Goal: Transaction & Acquisition: Book appointment/travel/reservation

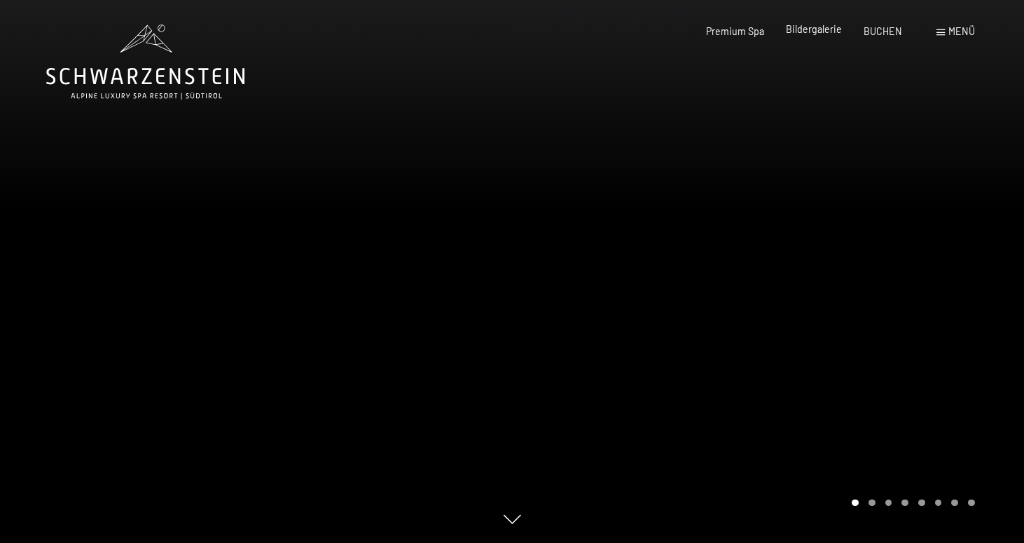
click at [816, 36] on div "Bildergalerie" at bounding box center [814, 29] width 56 height 14
click at [815, 27] on span "Bildergalerie" at bounding box center [814, 29] width 56 height 12
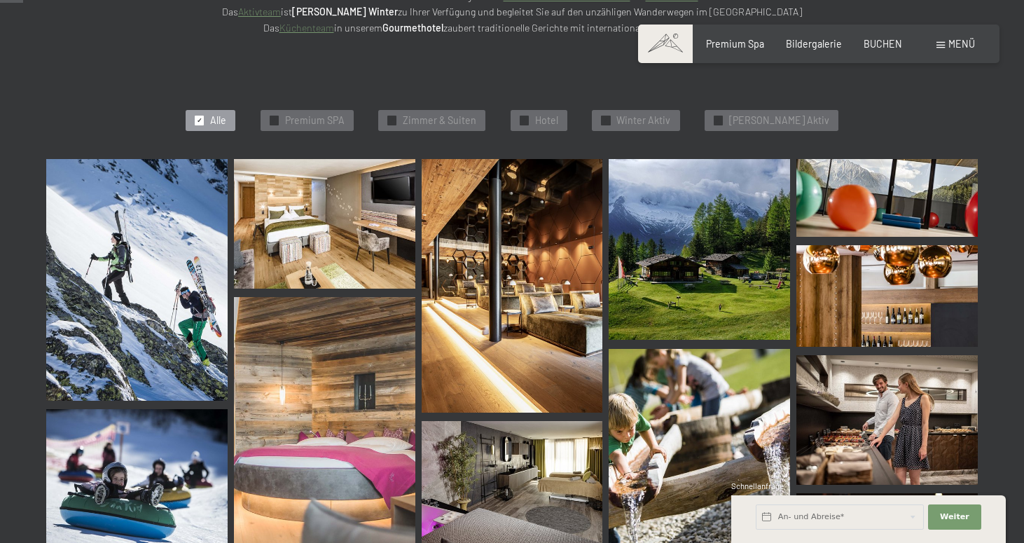
scroll to position [326, 0]
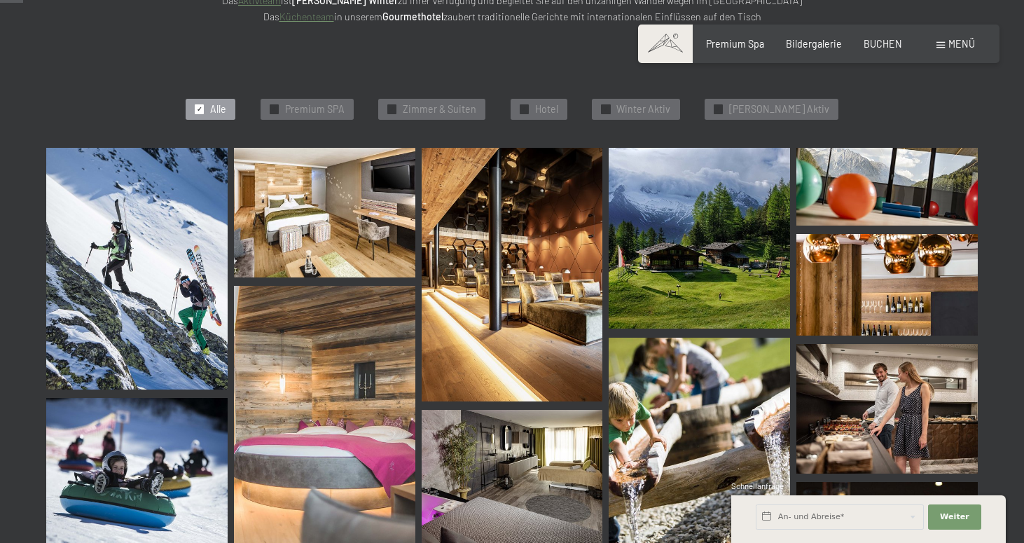
click at [303, 206] on img at bounding box center [324, 213] width 181 height 130
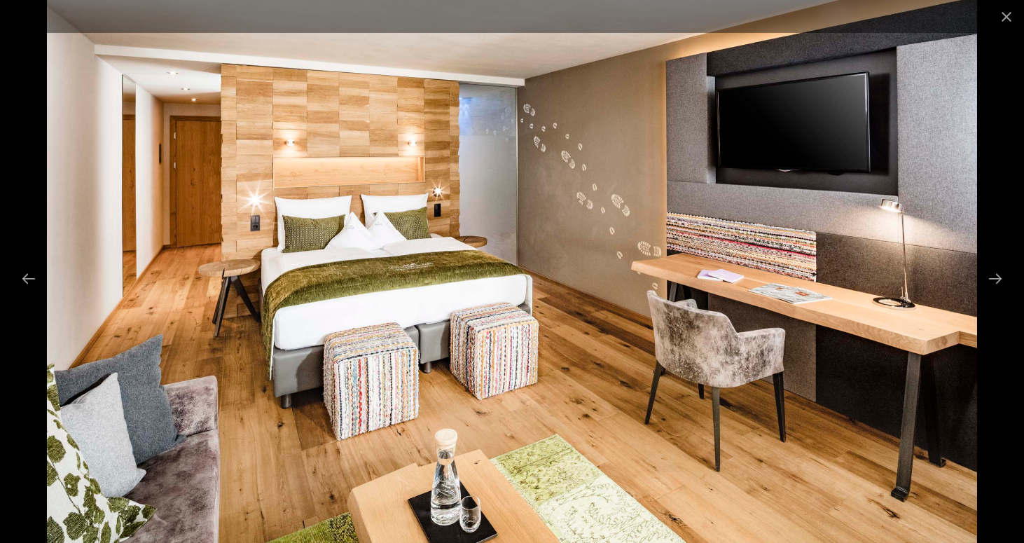
scroll to position [389, 0]
click at [1000, 272] on button "Next slide" at bounding box center [995, 278] width 29 height 27
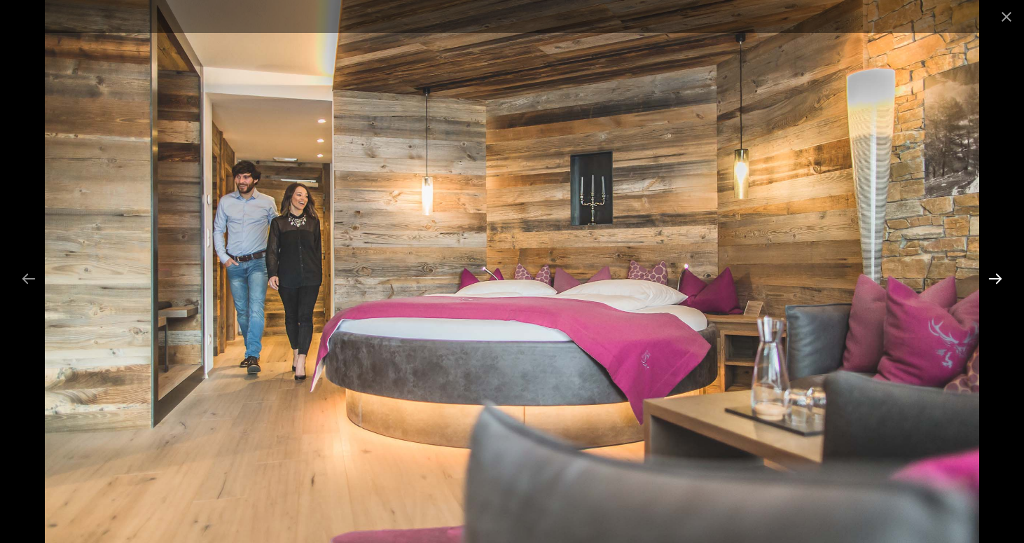
click at [1000, 272] on button "Next slide" at bounding box center [995, 278] width 29 height 27
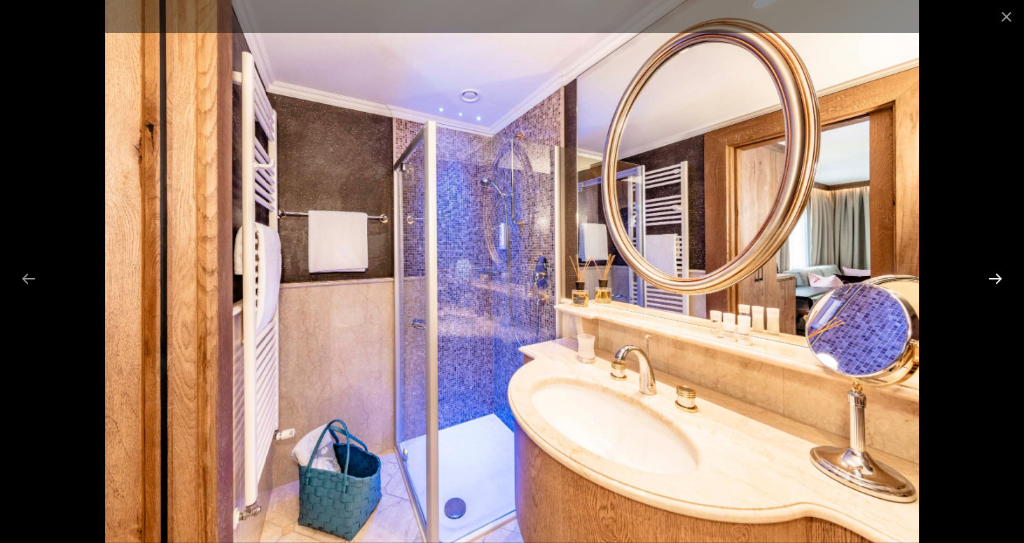
click at [1000, 272] on button "Next slide" at bounding box center [995, 278] width 29 height 27
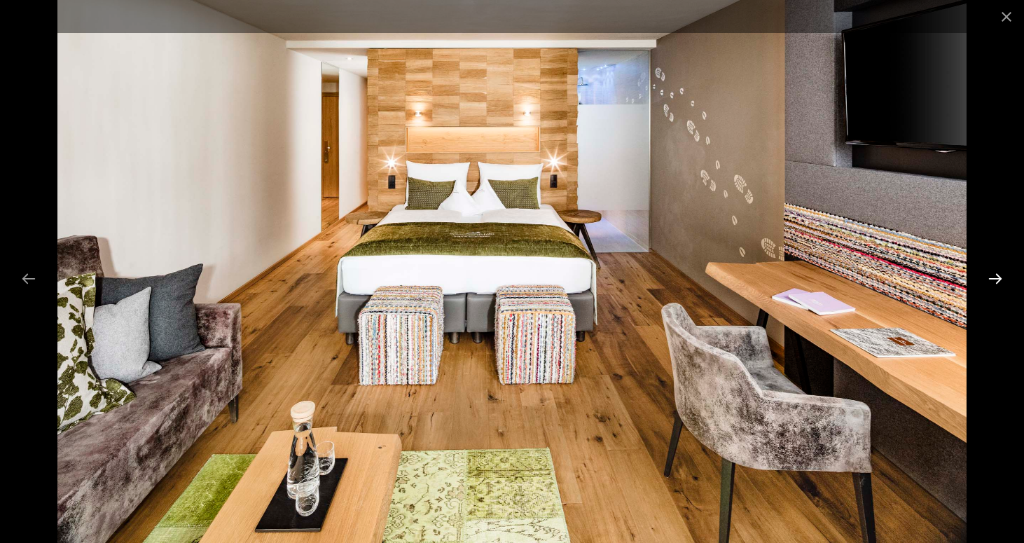
click at [1000, 272] on button "Next slide" at bounding box center [995, 278] width 29 height 27
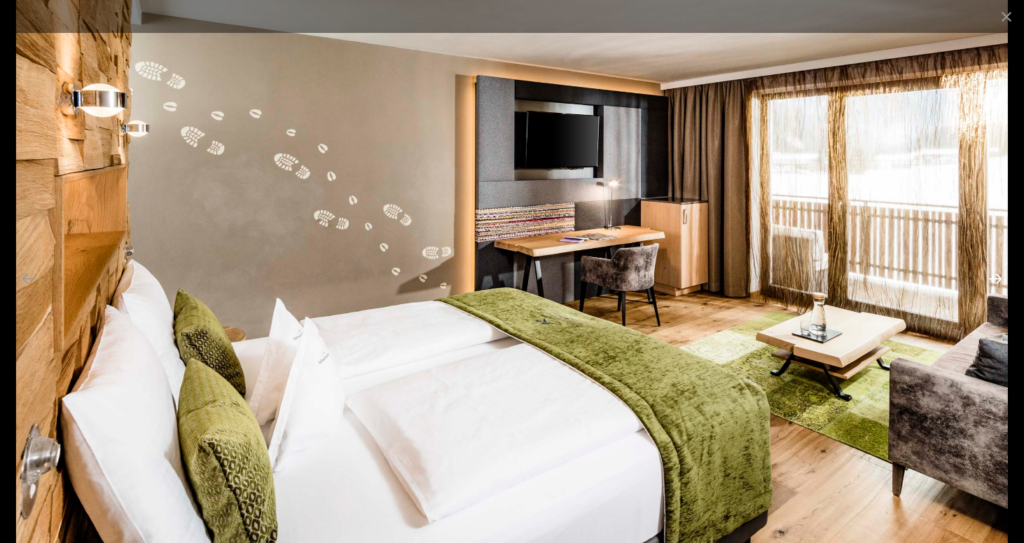
click at [1000, 272] on button "Next slide" at bounding box center [995, 278] width 29 height 27
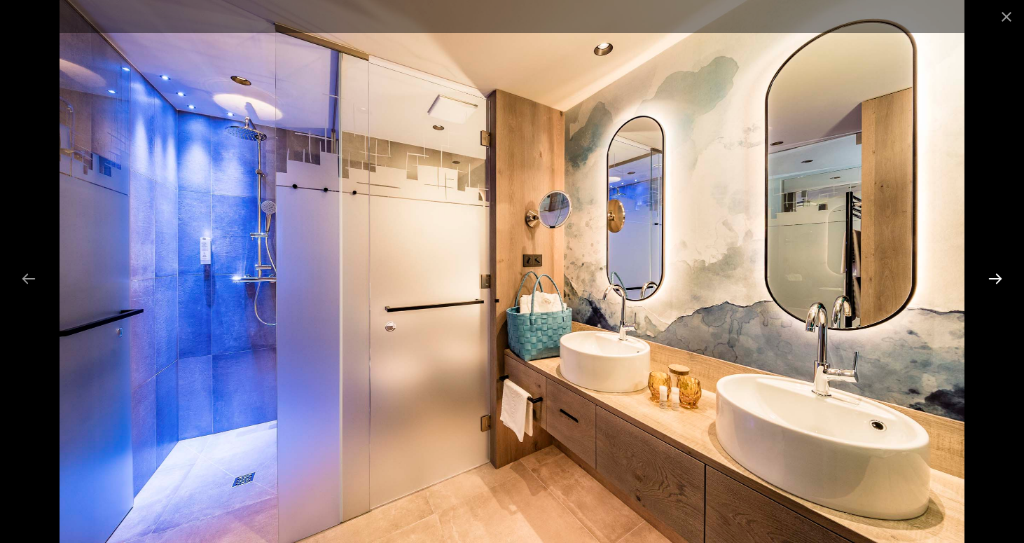
click at [1000, 272] on button "Next slide" at bounding box center [995, 278] width 29 height 27
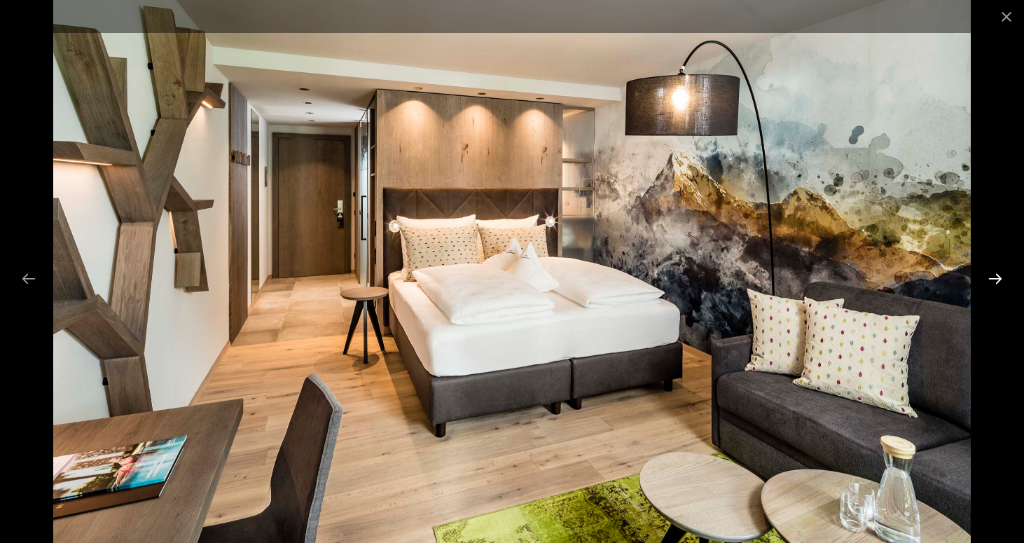
click at [1000, 272] on button "Next slide" at bounding box center [995, 278] width 29 height 27
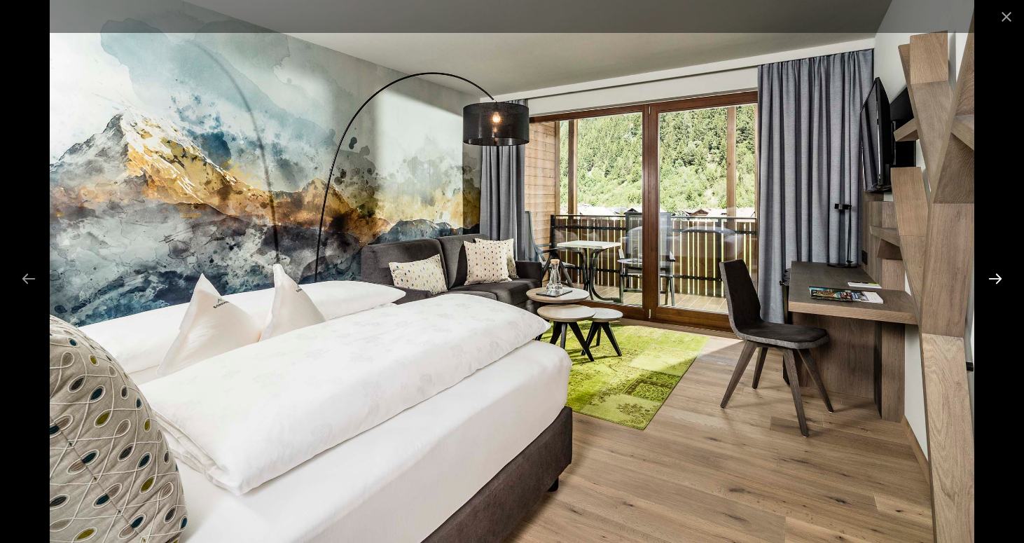
click at [1000, 272] on button "Next slide" at bounding box center [995, 278] width 29 height 27
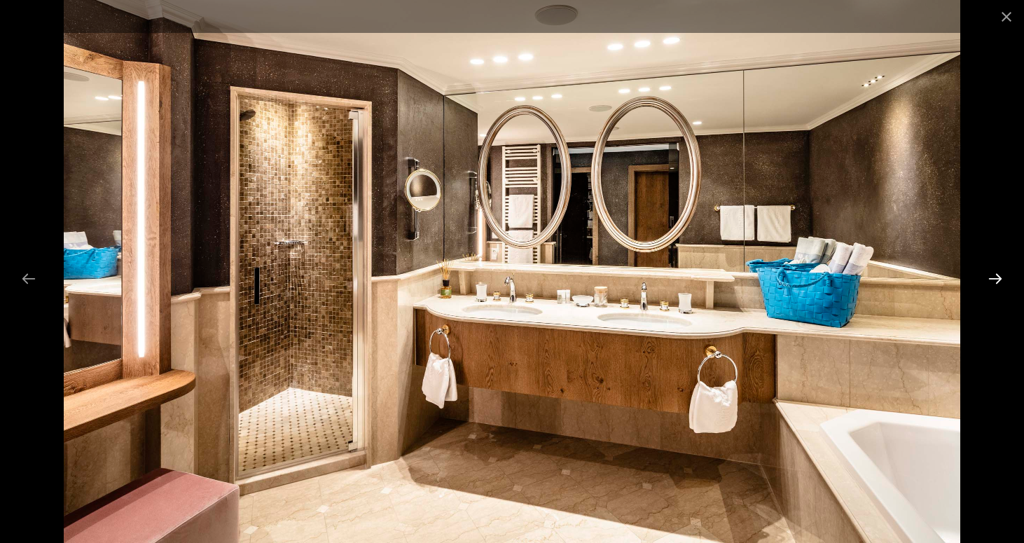
click at [1000, 272] on button "Next slide" at bounding box center [995, 278] width 29 height 27
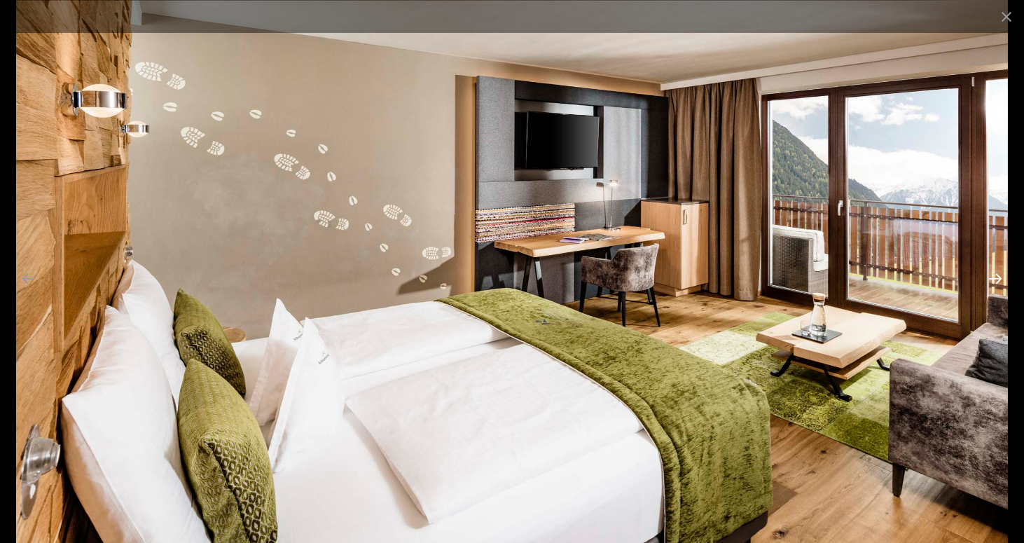
click at [1000, 272] on button "Next slide" at bounding box center [995, 278] width 29 height 27
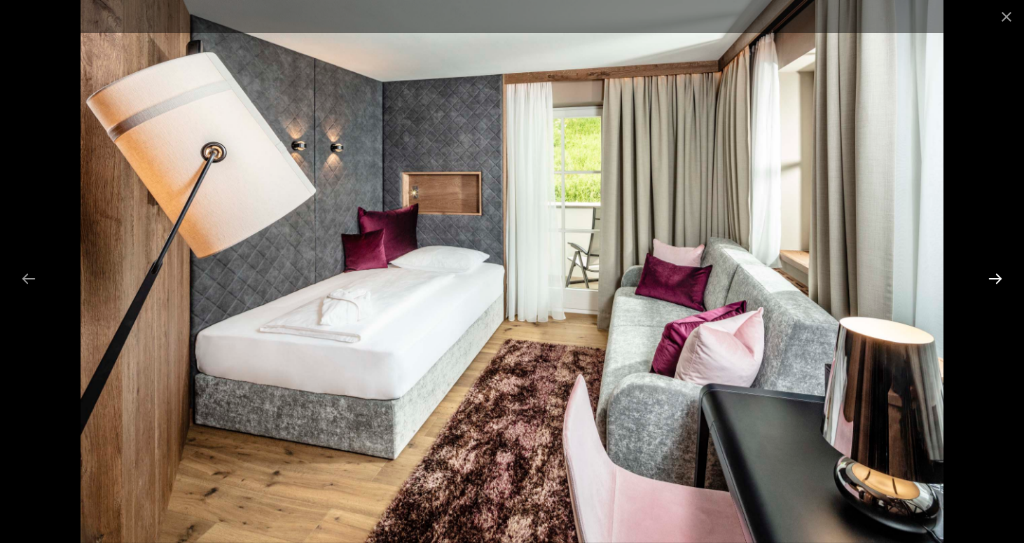
click at [1000, 272] on button "Next slide" at bounding box center [995, 278] width 29 height 27
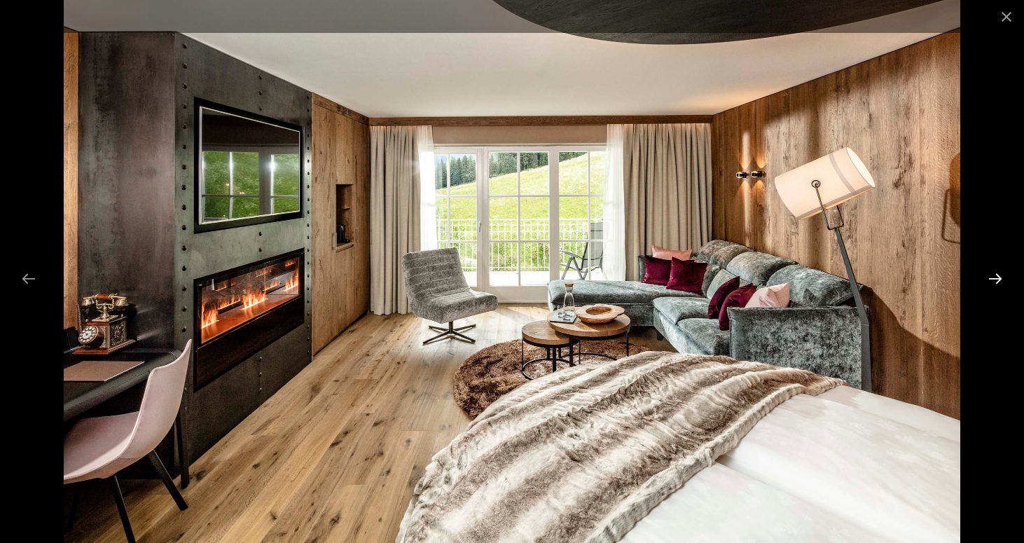
click at [1000, 272] on button "Next slide" at bounding box center [995, 278] width 29 height 27
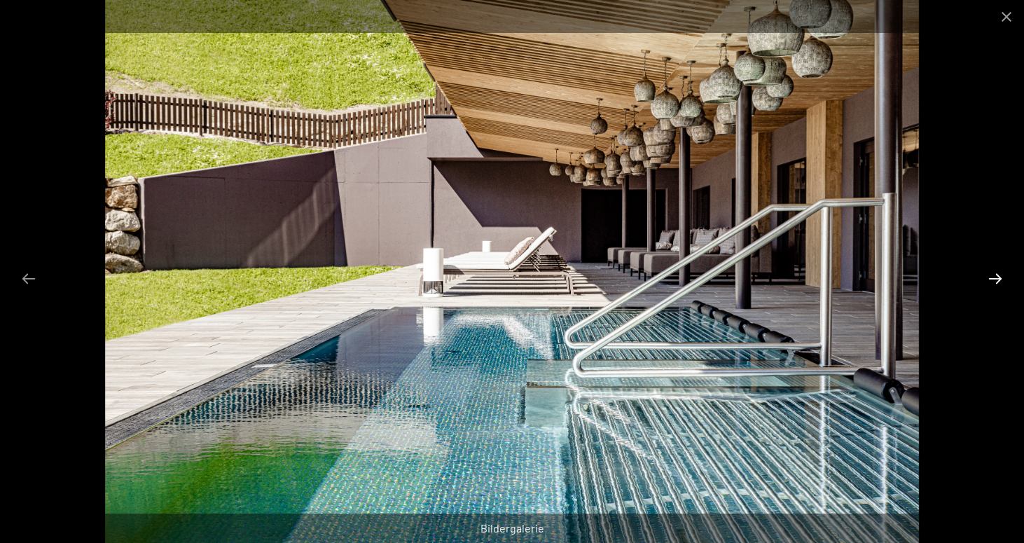
click at [1000, 272] on button "Next slide" at bounding box center [995, 278] width 29 height 27
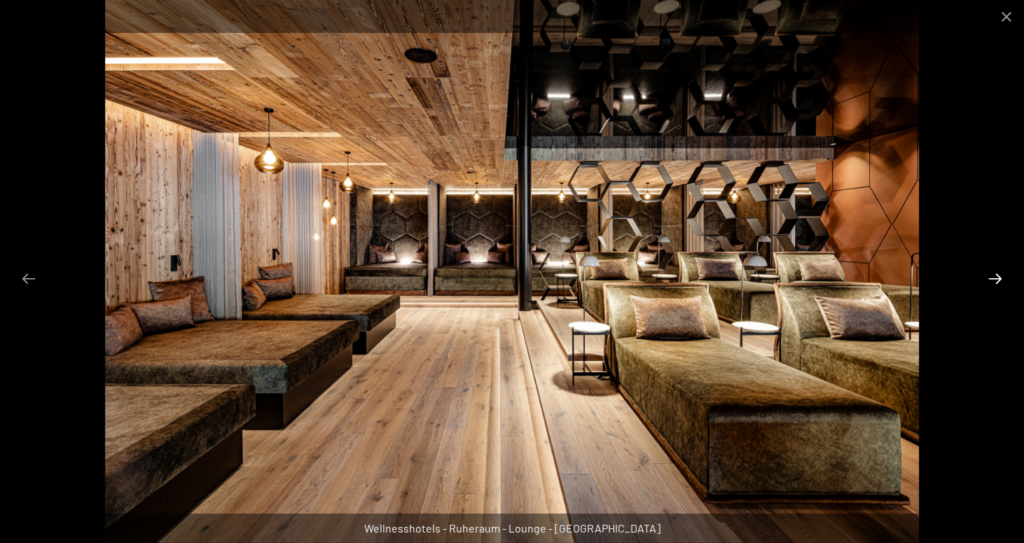
click at [1000, 272] on button "Next slide" at bounding box center [995, 278] width 29 height 27
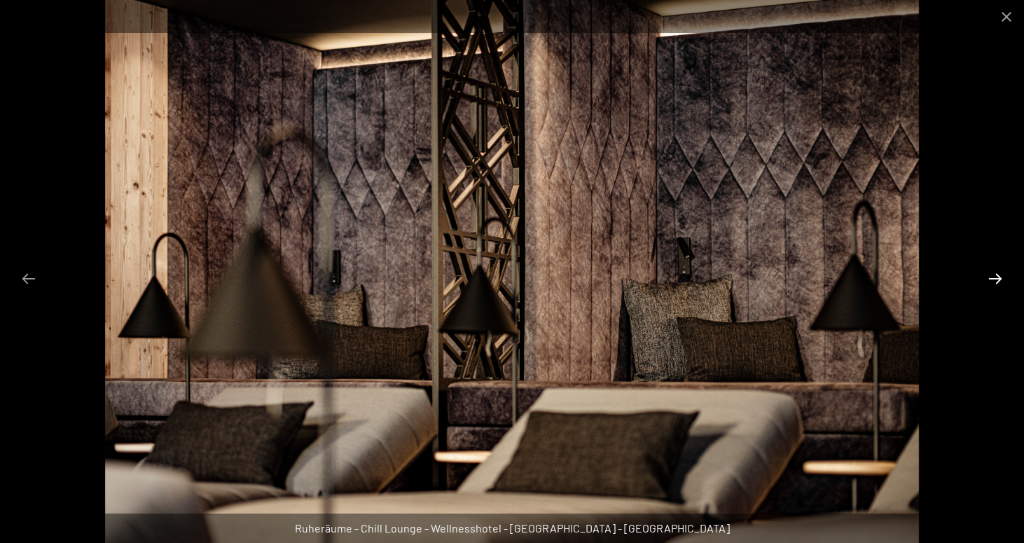
click at [1000, 272] on button "Next slide" at bounding box center [995, 278] width 29 height 27
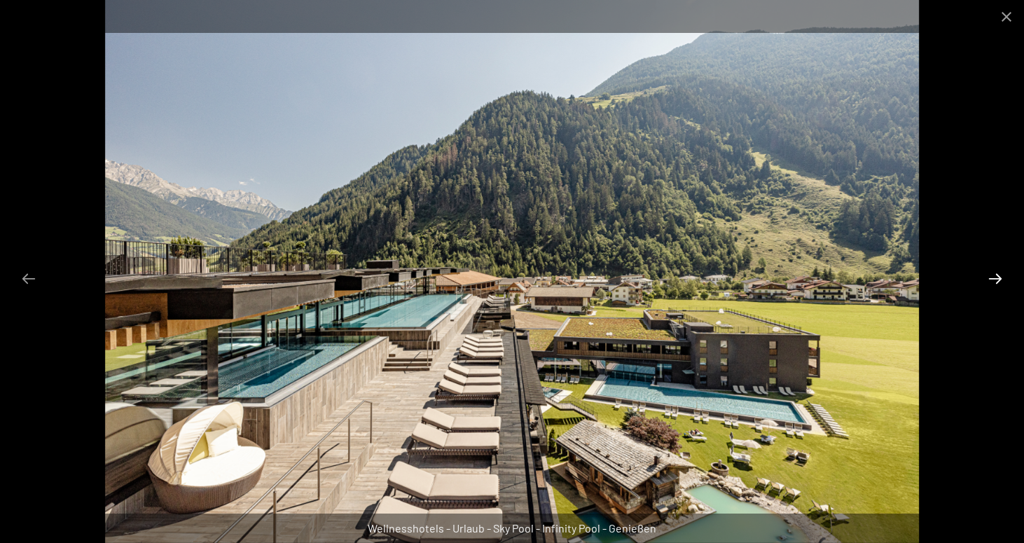
click at [1000, 272] on button "Next slide" at bounding box center [995, 278] width 29 height 27
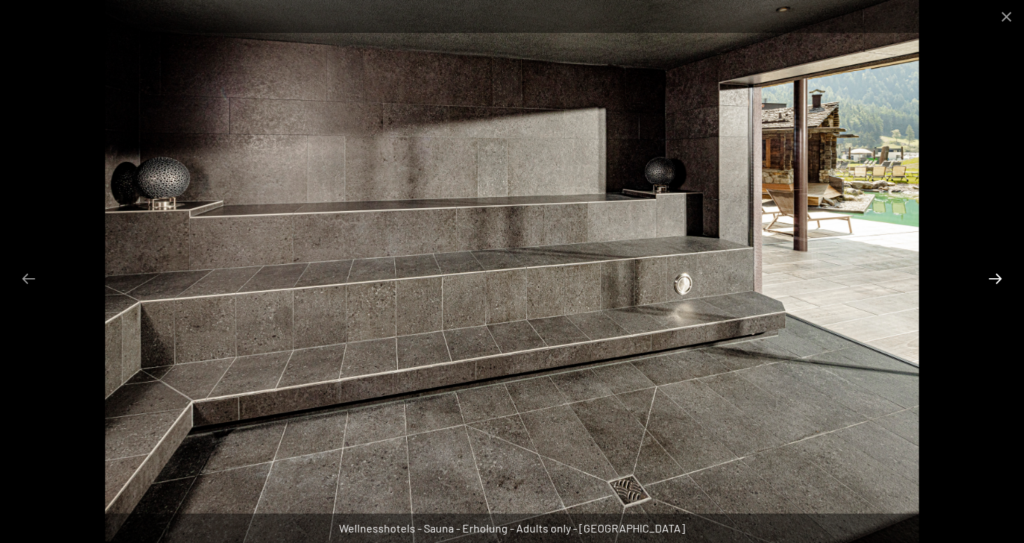
click at [1000, 272] on button "Next slide" at bounding box center [995, 278] width 29 height 27
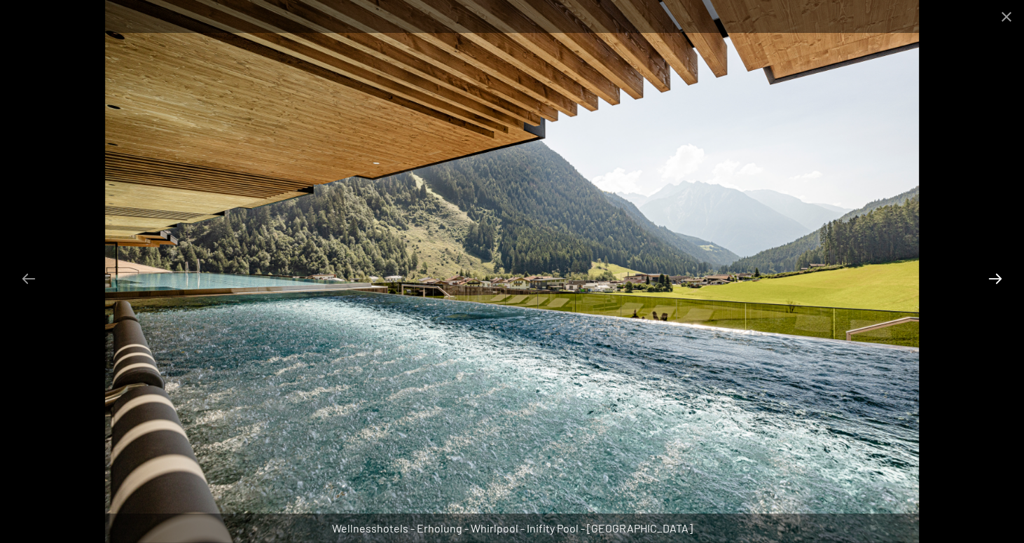
click at [1000, 272] on button "Next slide" at bounding box center [995, 278] width 29 height 27
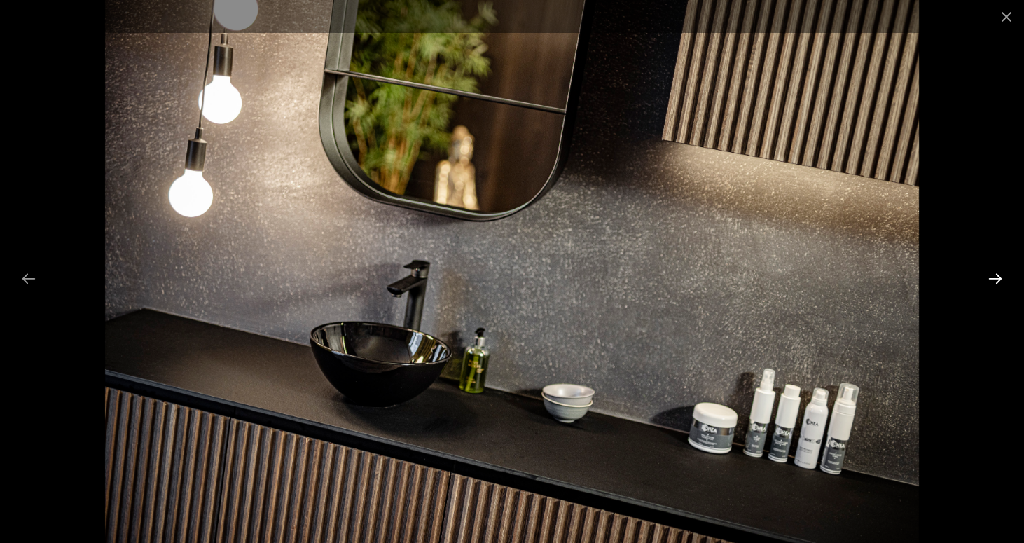
click at [1000, 272] on button "Next slide" at bounding box center [995, 278] width 29 height 27
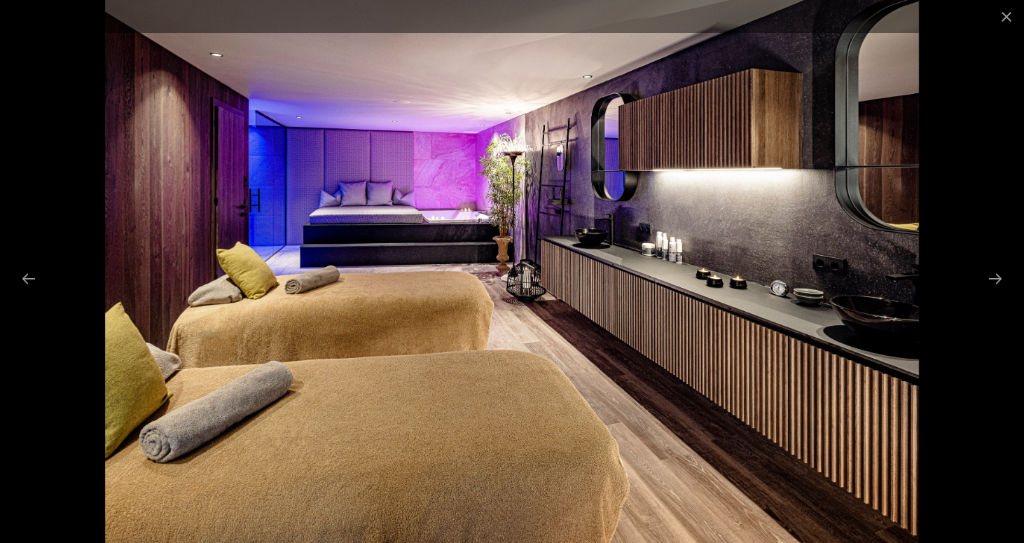
scroll to position [533, 0]
click at [998, 273] on button "Next slide" at bounding box center [995, 278] width 29 height 27
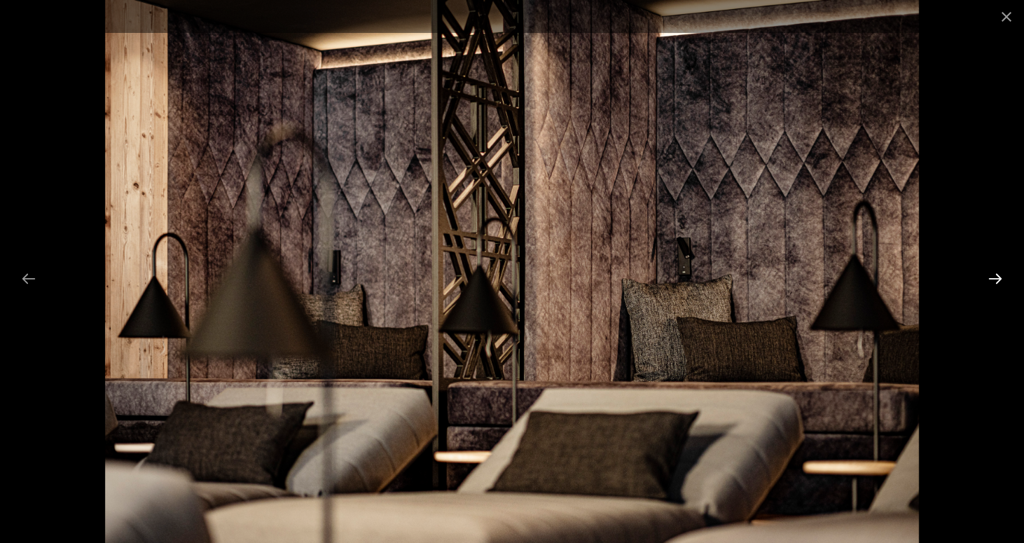
click at [998, 273] on button "Next slide" at bounding box center [995, 278] width 29 height 27
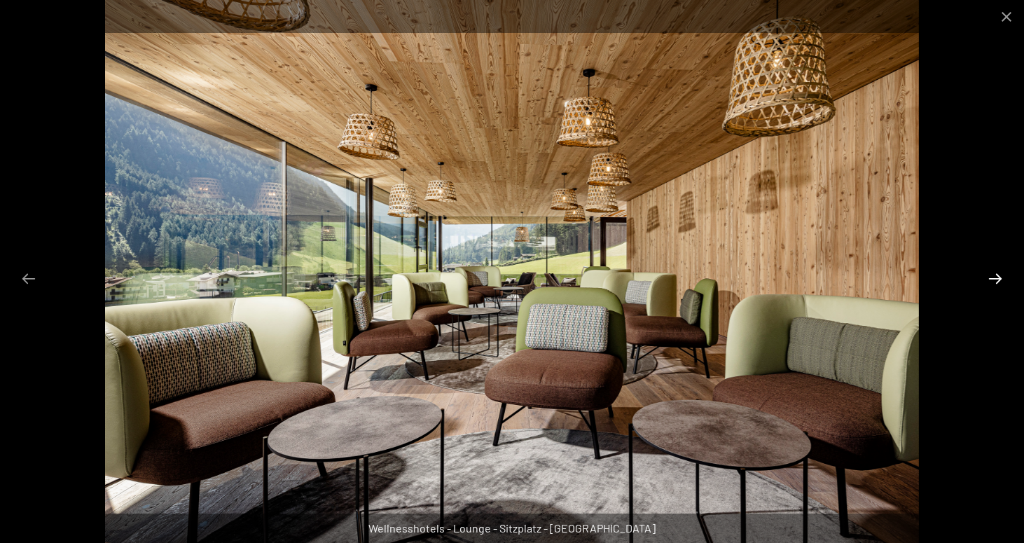
click at [998, 275] on button "Next slide" at bounding box center [995, 278] width 29 height 27
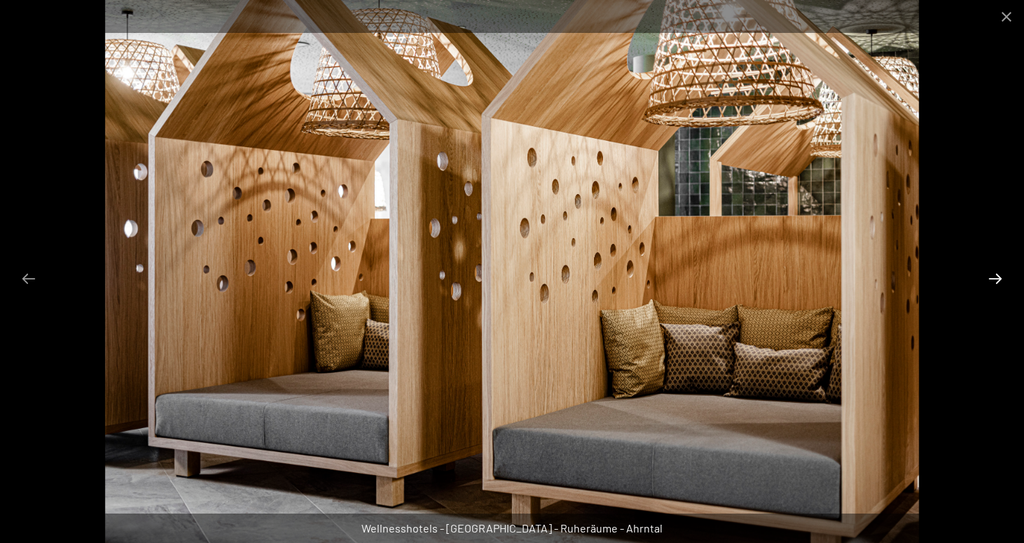
click at [998, 275] on button "Next slide" at bounding box center [995, 278] width 29 height 27
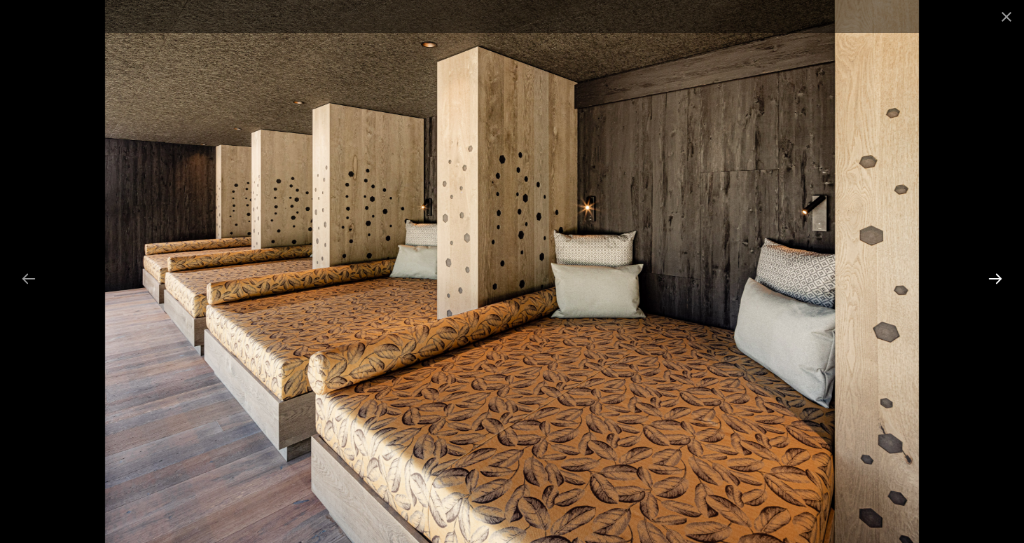
click at [998, 275] on button "Next slide" at bounding box center [995, 278] width 29 height 27
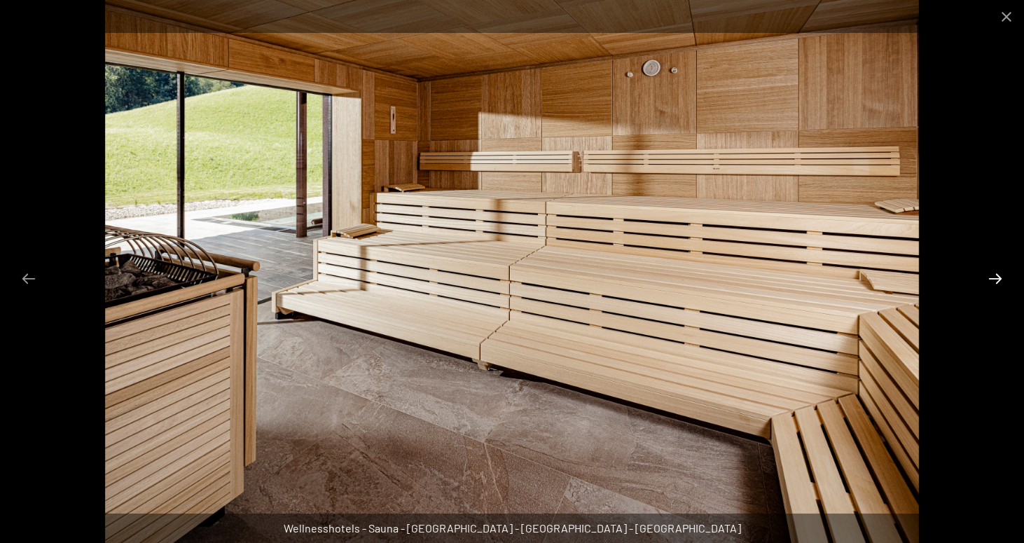
click at [998, 275] on button "Next slide" at bounding box center [995, 278] width 29 height 27
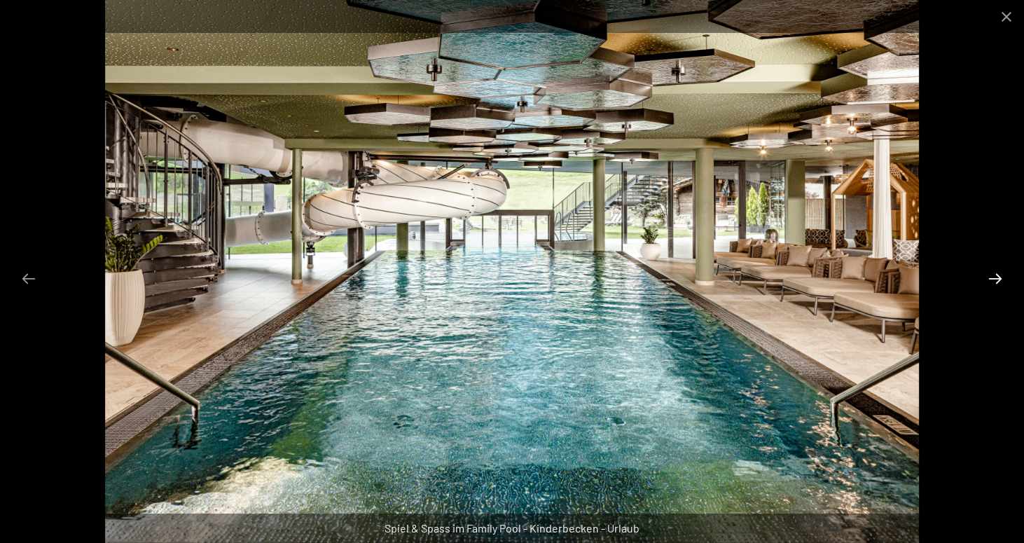
click at [998, 275] on button "Next slide" at bounding box center [995, 278] width 29 height 27
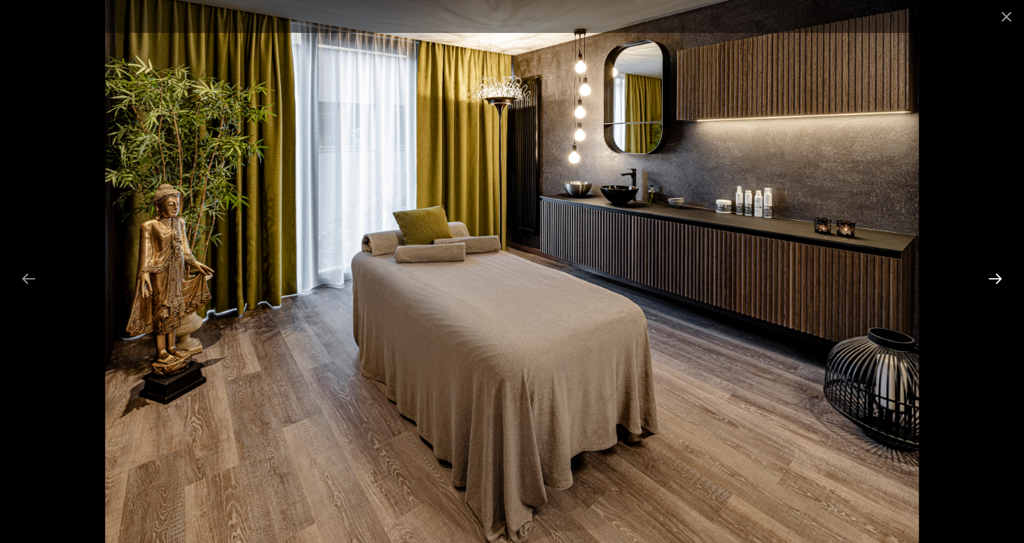
click at [998, 275] on button "Next slide" at bounding box center [995, 278] width 29 height 27
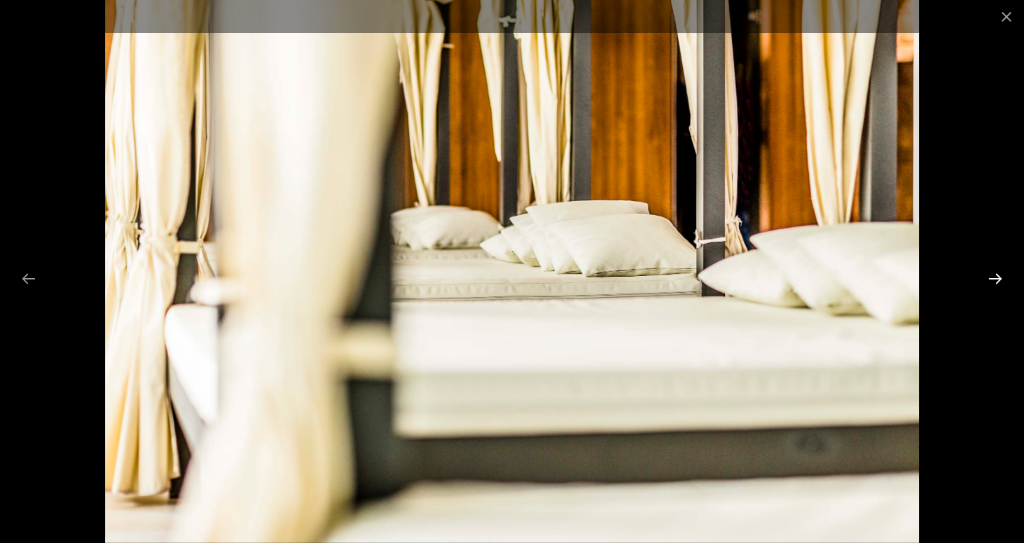
click at [998, 275] on button "Next slide" at bounding box center [995, 278] width 29 height 27
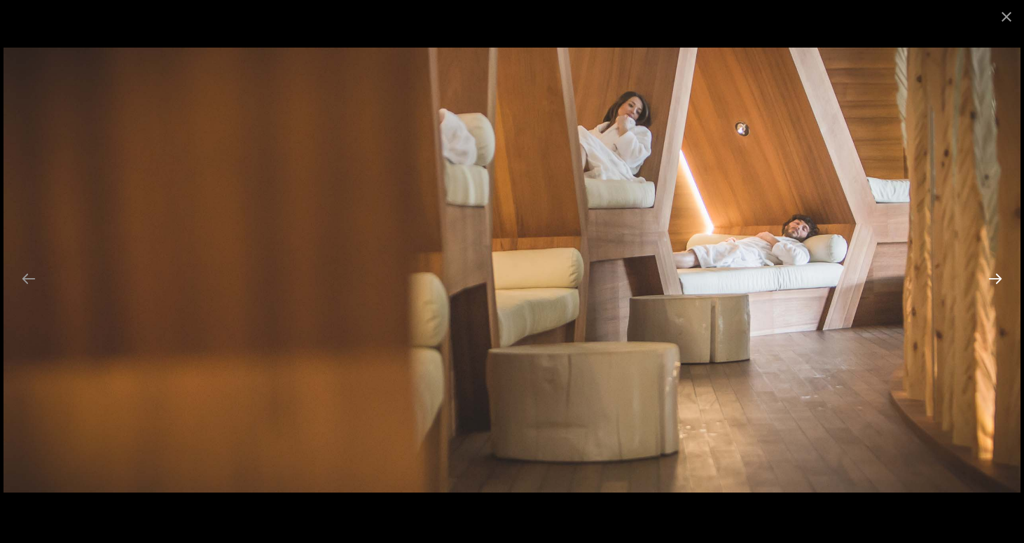
click at [998, 275] on button "Next slide" at bounding box center [995, 278] width 29 height 27
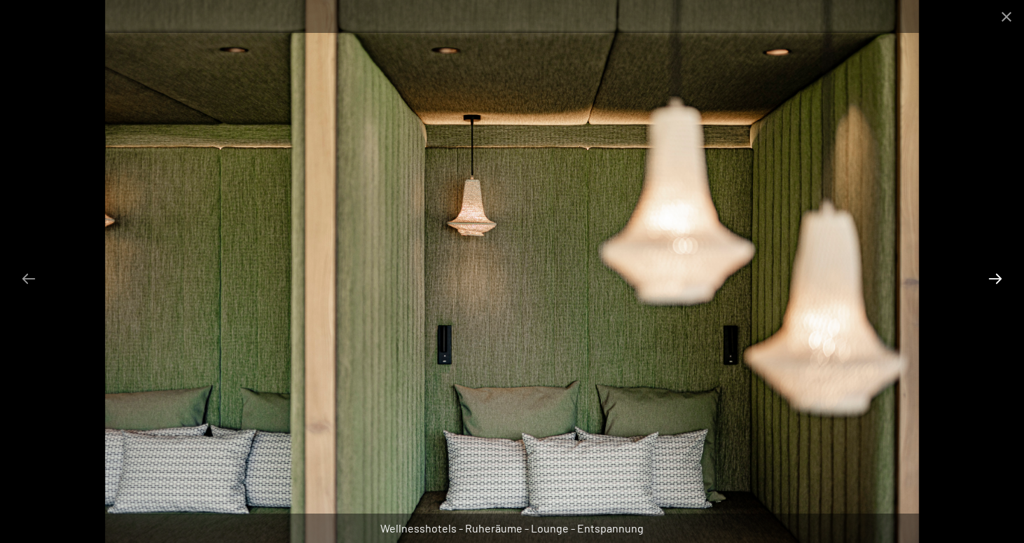
click at [998, 275] on button "Next slide" at bounding box center [995, 278] width 29 height 27
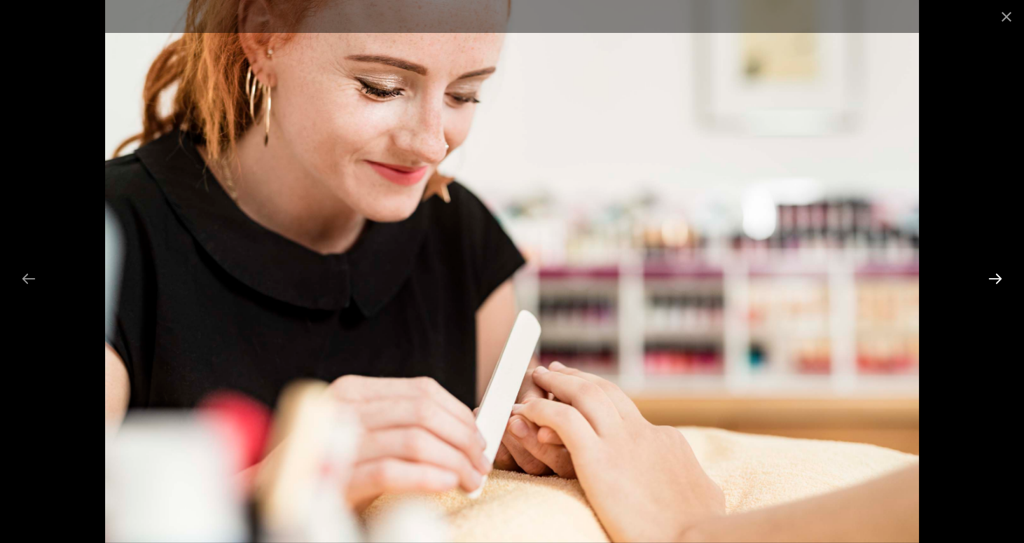
click at [998, 275] on button "Next slide" at bounding box center [995, 278] width 29 height 27
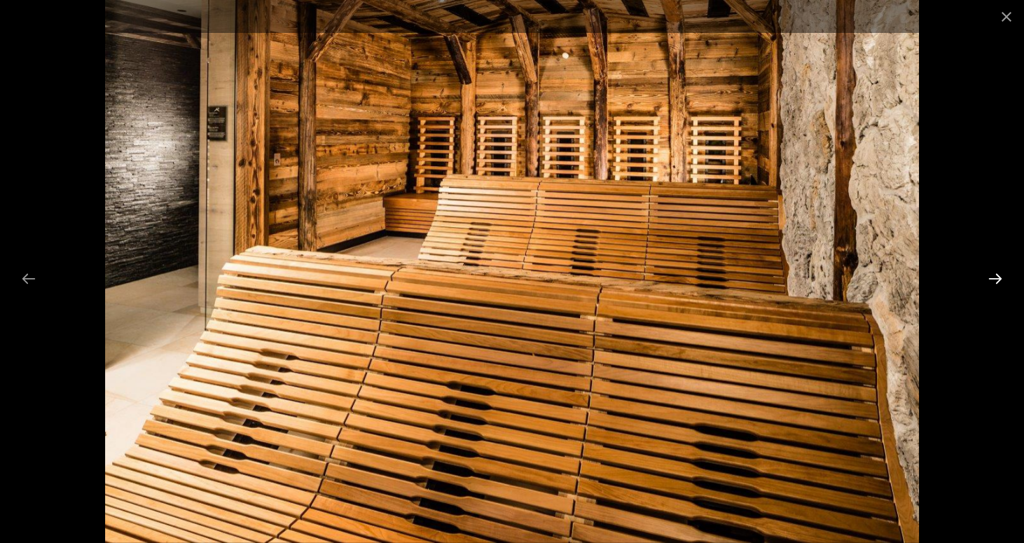
click at [998, 275] on button "Next slide" at bounding box center [995, 278] width 29 height 27
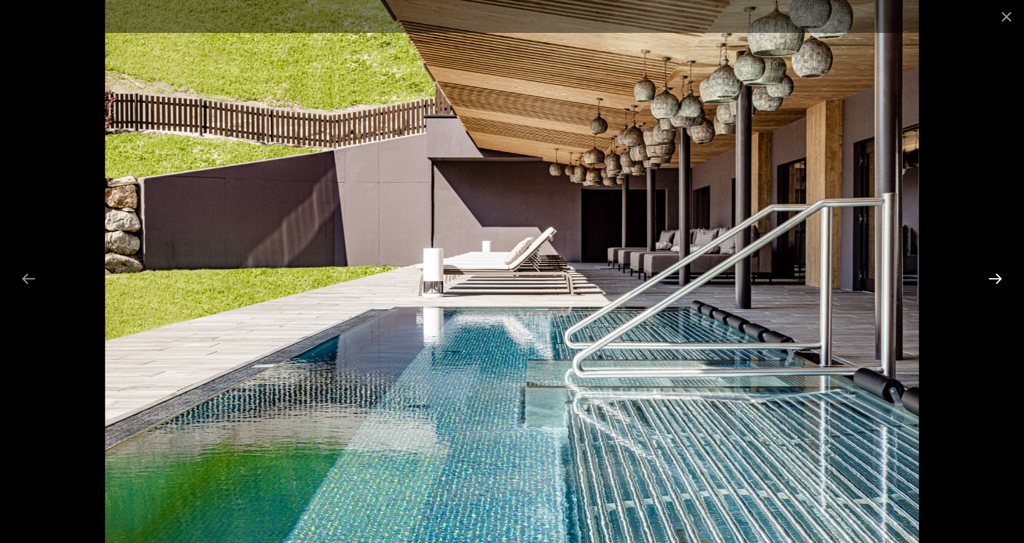
click at [998, 275] on button "Next slide" at bounding box center [995, 278] width 29 height 27
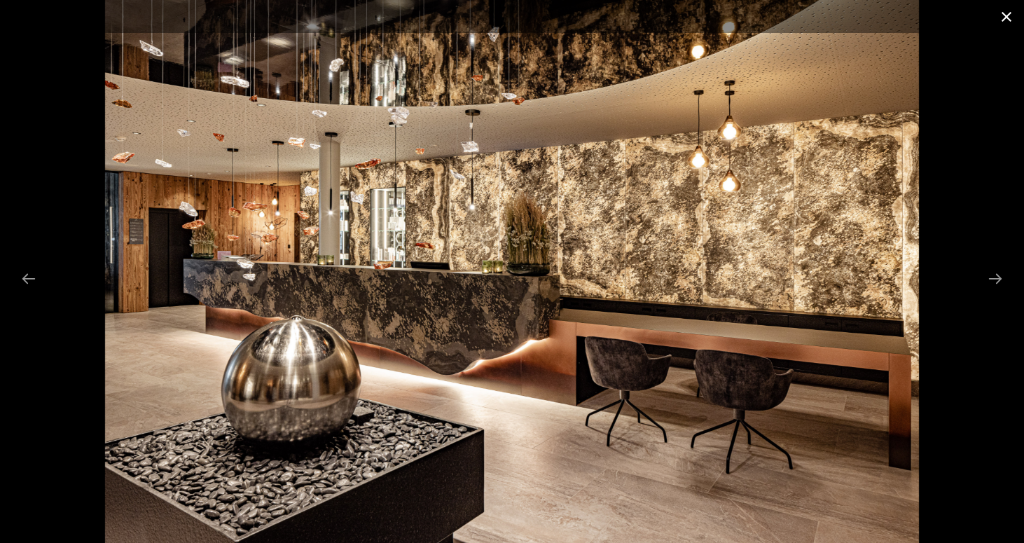
click at [1008, 12] on button "Close gallery" at bounding box center [1006, 16] width 35 height 33
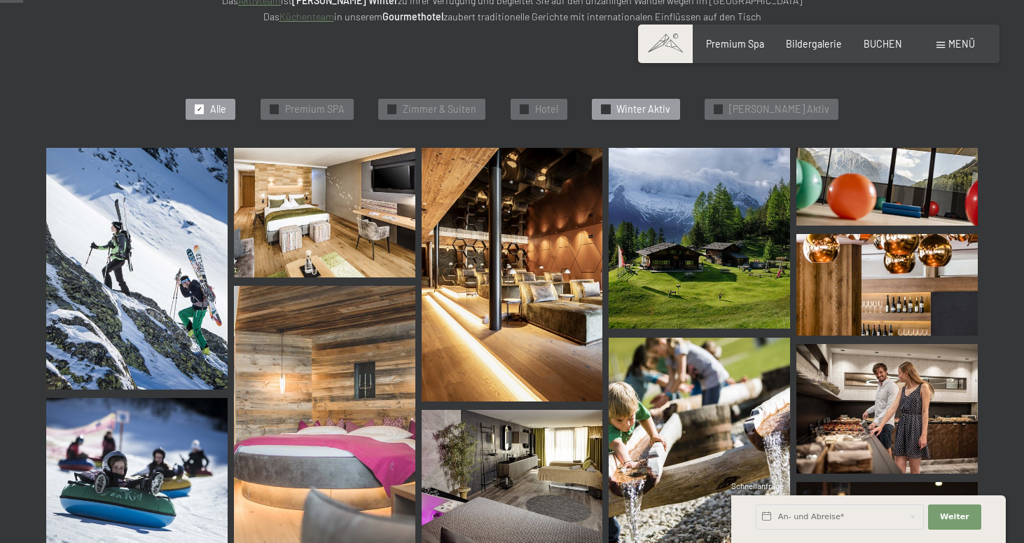
click at [644, 117] on div "✓ Winter Aktiv" at bounding box center [636, 109] width 88 height 21
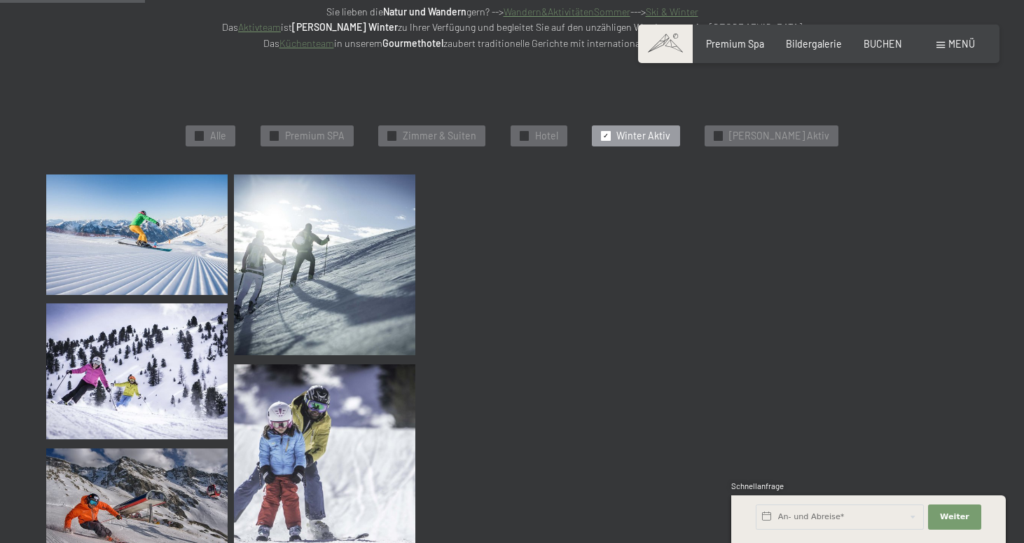
scroll to position [298, 0]
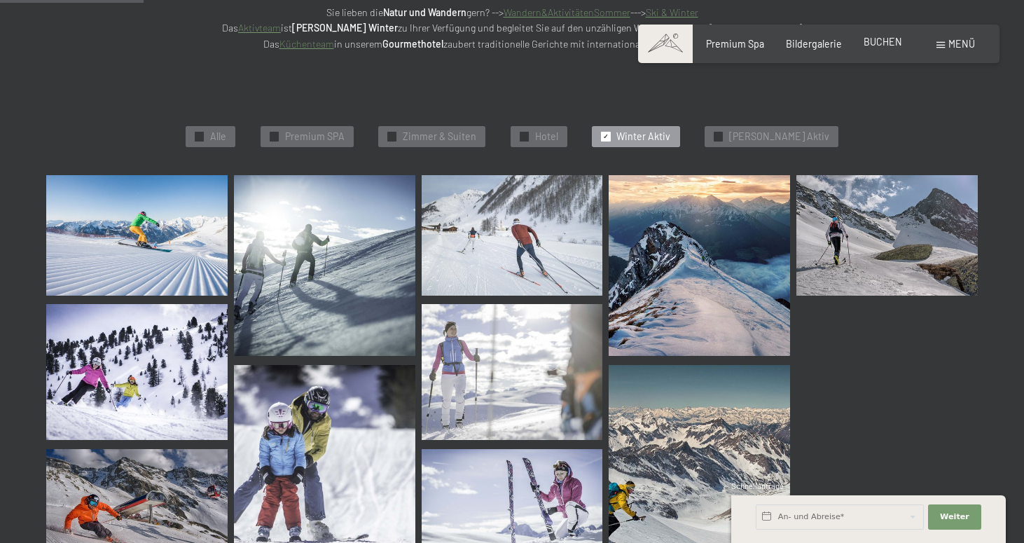
click at [878, 44] on span "BUCHEN" at bounding box center [883, 42] width 39 height 12
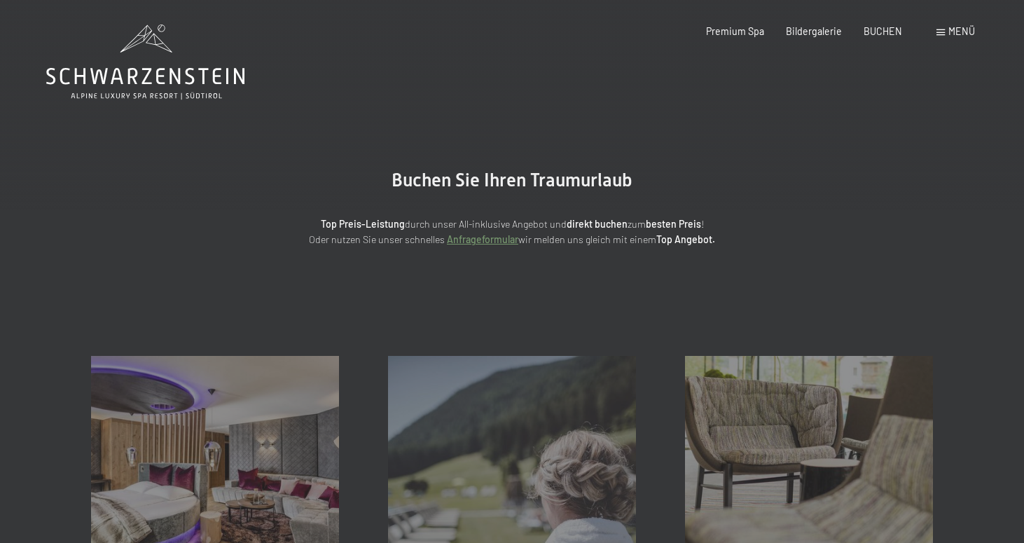
click at [949, 35] on span "Menü" at bounding box center [962, 31] width 27 height 12
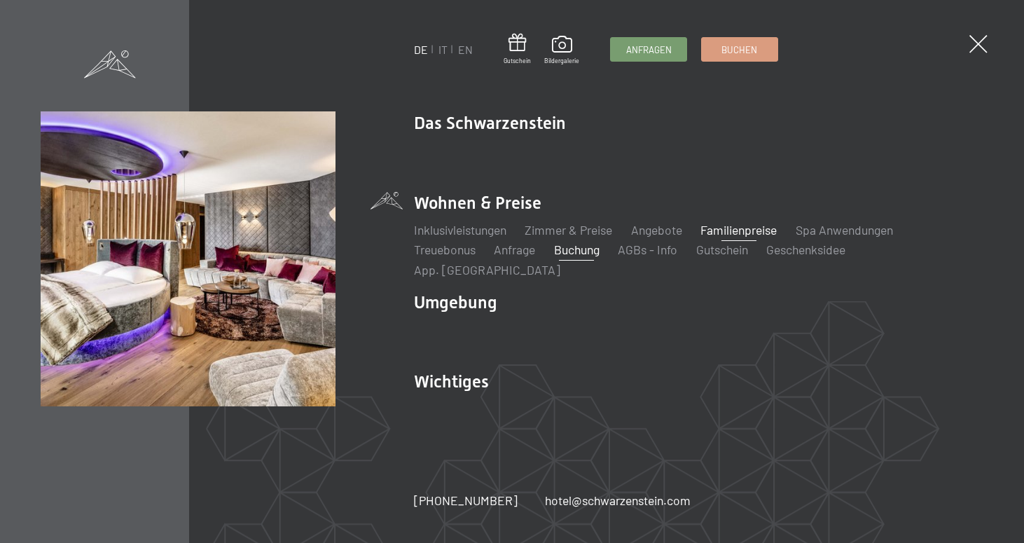
click at [750, 235] on link "Familienpreise" at bounding box center [739, 229] width 76 height 15
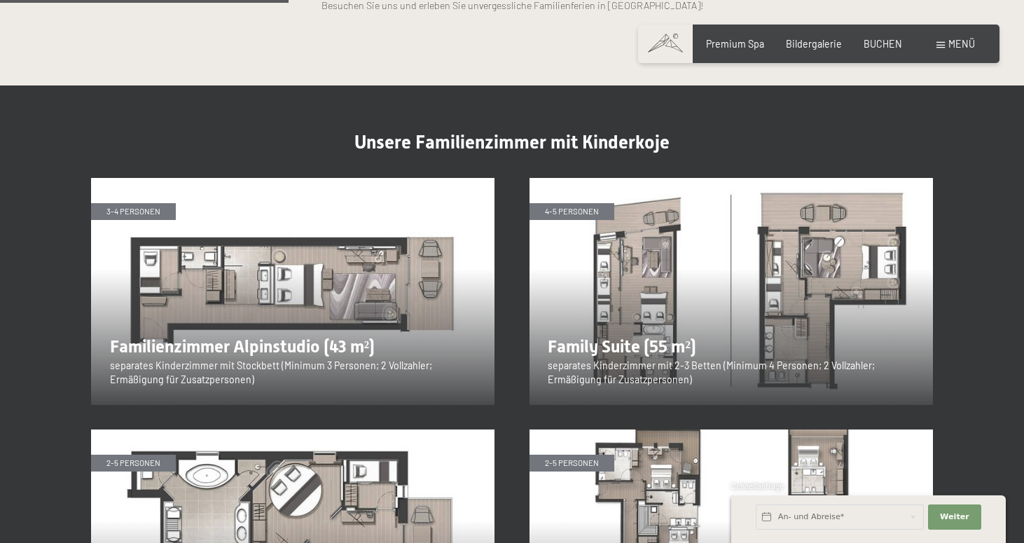
scroll to position [1463, 0]
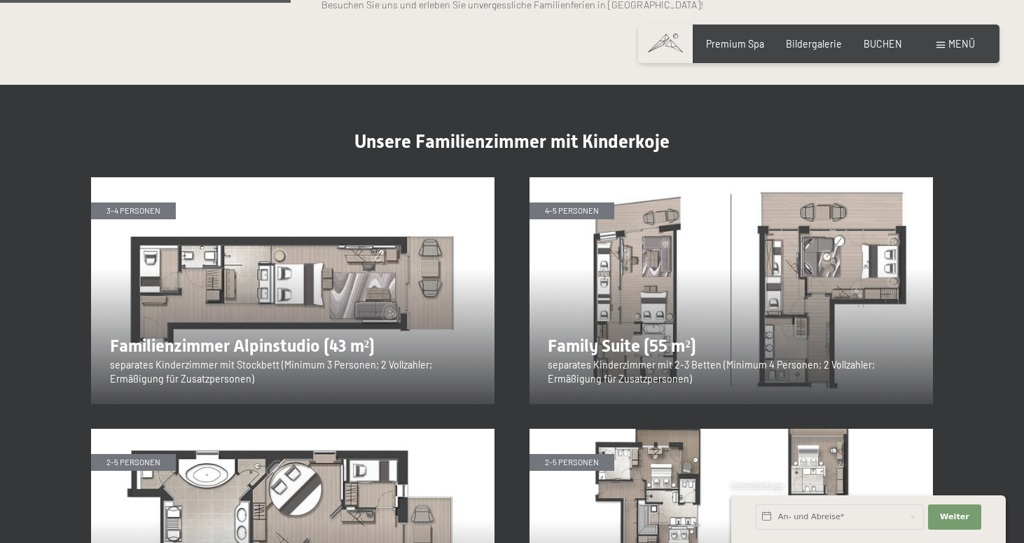
click at [315, 221] on img at bounding box center [293, 290] width 404 height 227
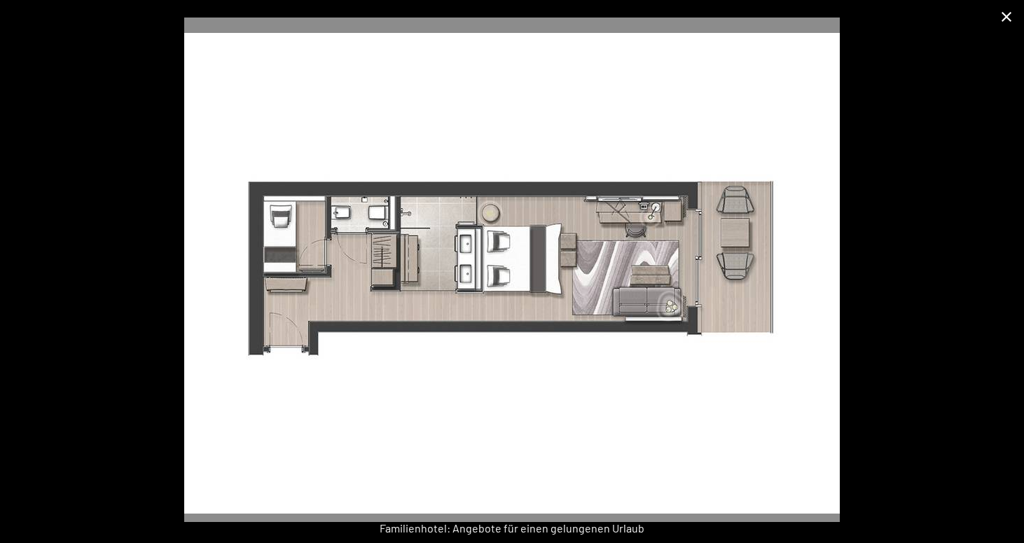
click at [1000, 11] on button "Close gallery" at bounding box center [1006, 16] width 35 height 33
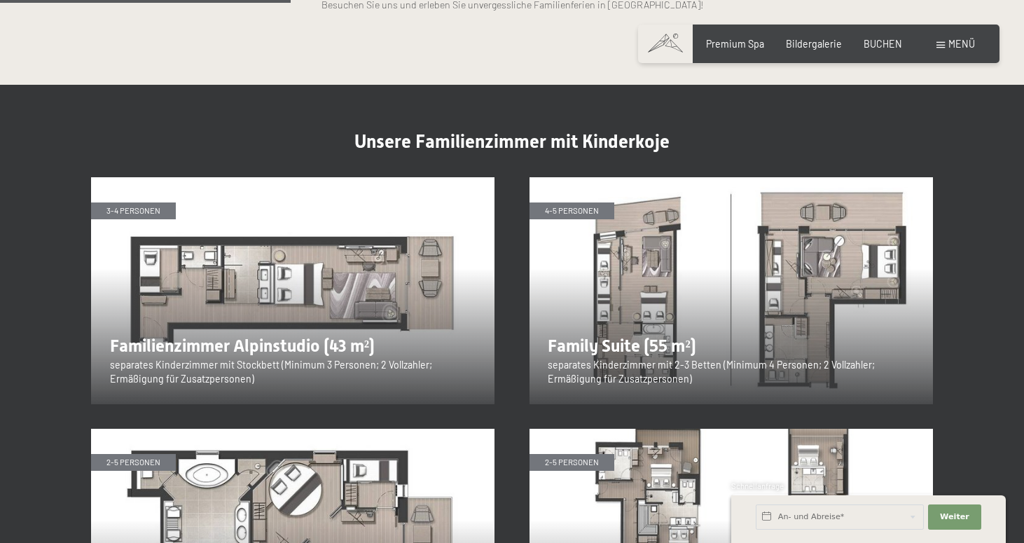
click at [377, 255] on img at bounding box center [293, 290] width 404 height 227
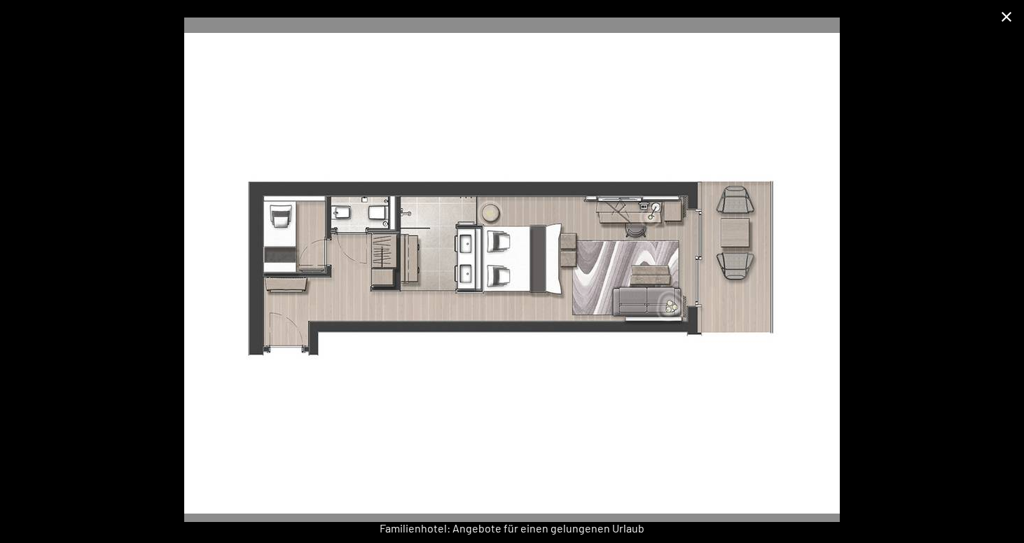
click at [1011, 22] on button "Close gallery" at bounding box center [1006, 16] width 35 height 33
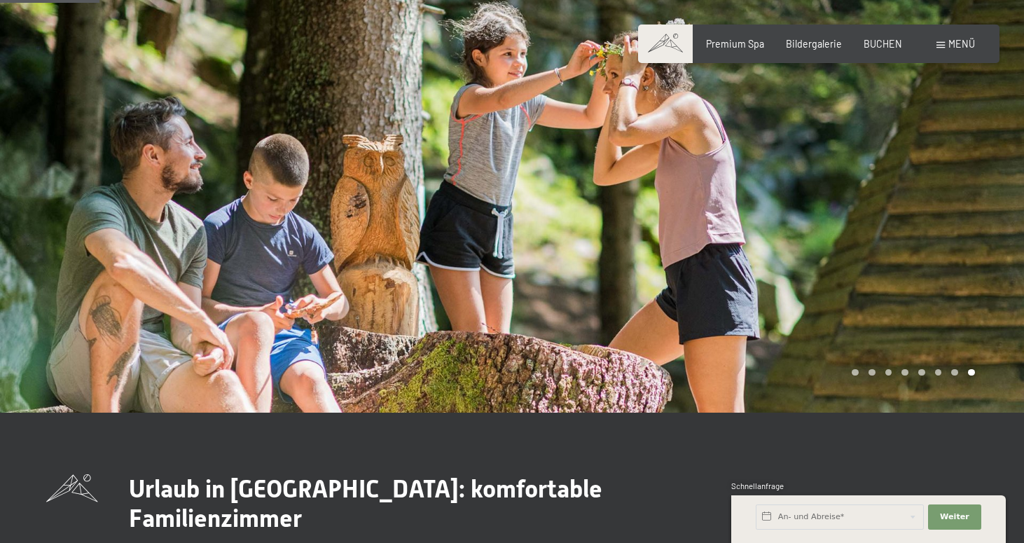
scroll to position [0, 0]
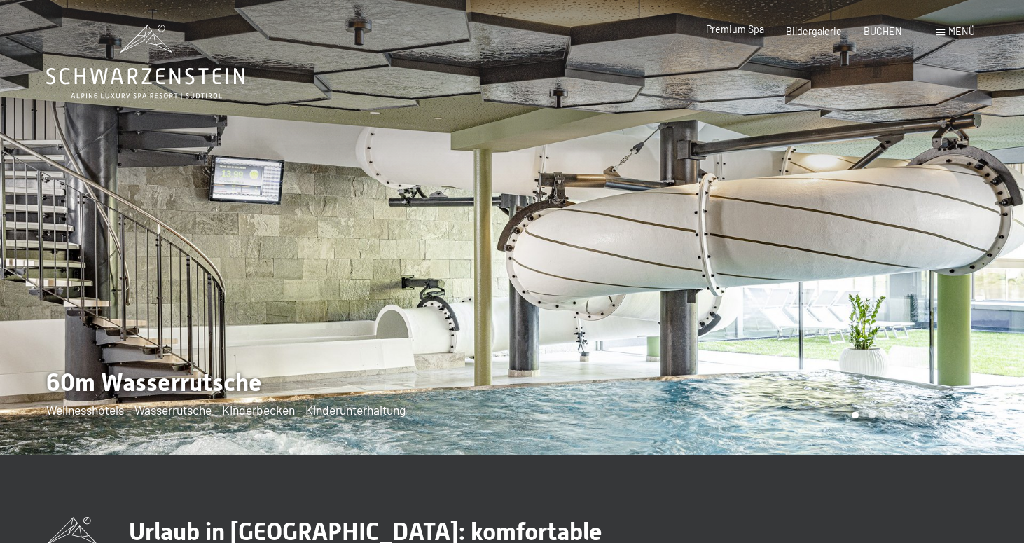
click at [749, 27] on span "Premium Spa" at bounding box center [735, 29] width 58 height 12
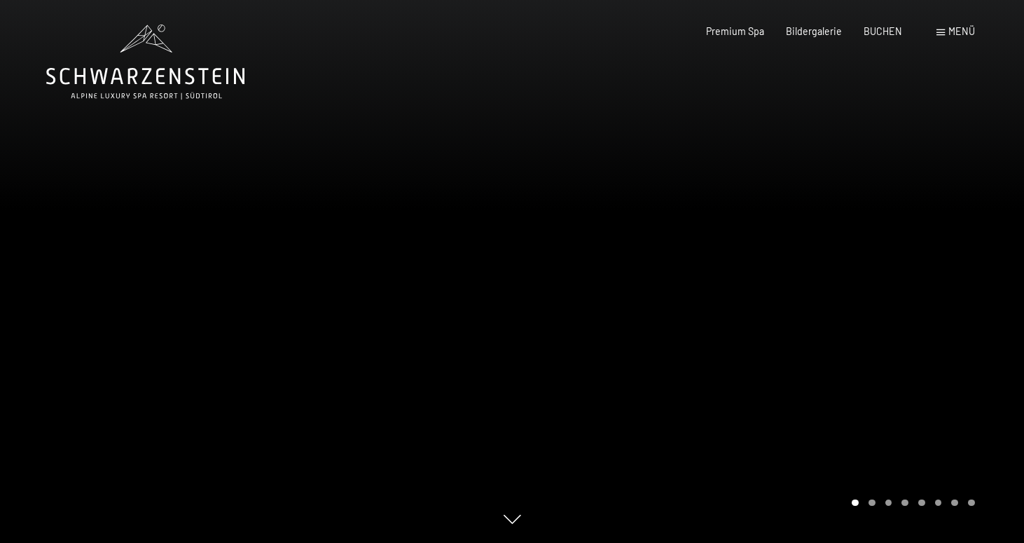
click at [955, 29] on span "Menü" at bounding box center [962, 31] width 27 height 12
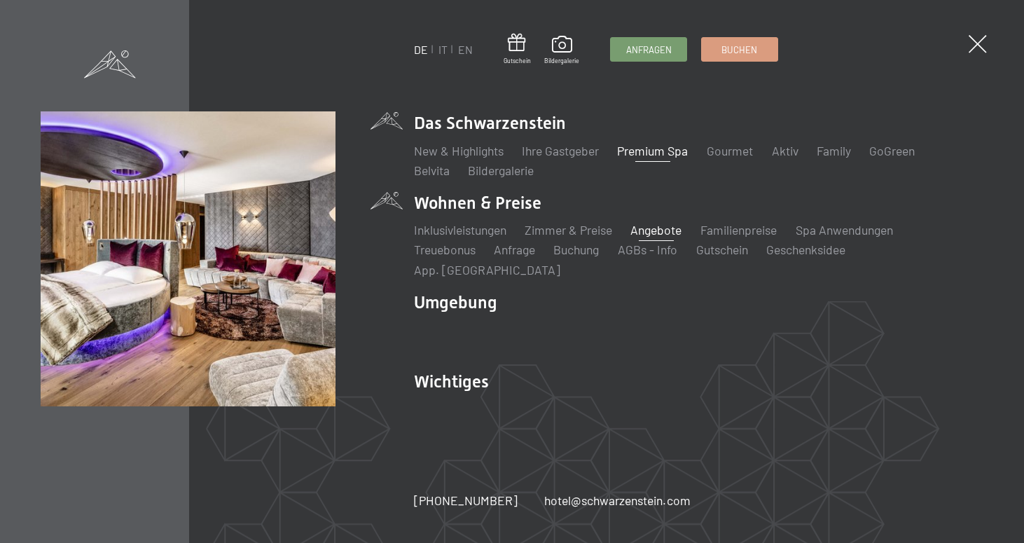
click at [660, 238] on link "Angebote" at bounding box center [656, 229] width 51 height 15
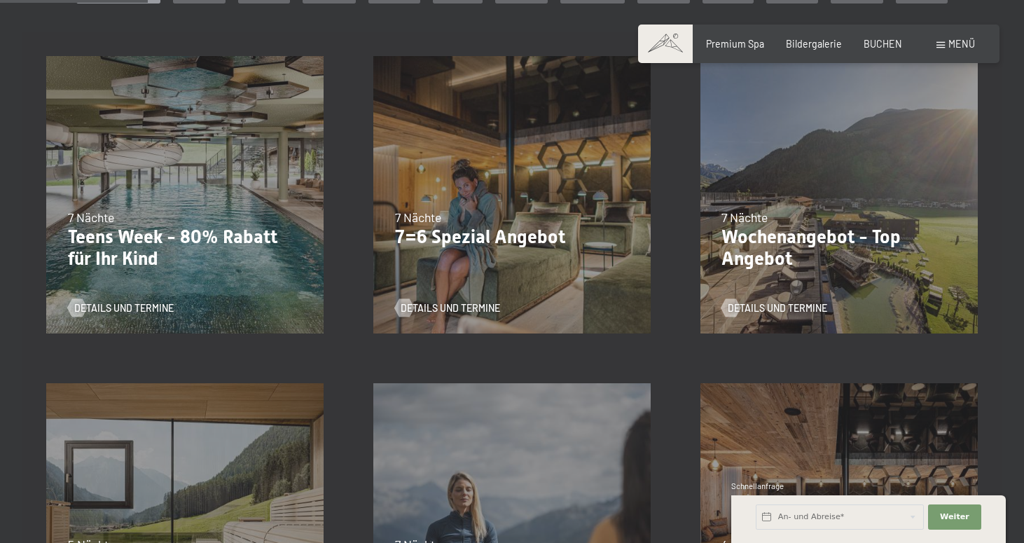
scroll to position [345, 0]
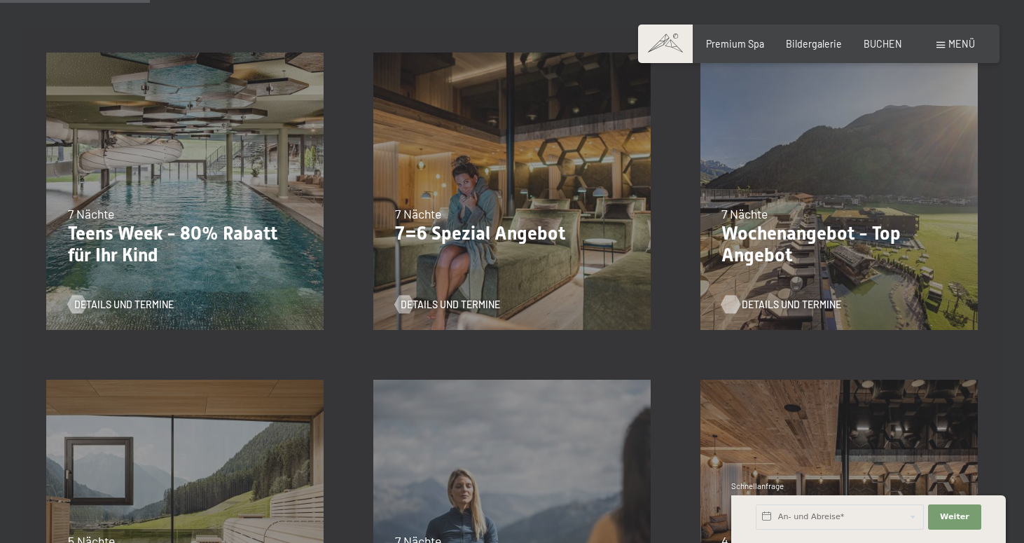
click at [788, 310] on span "Details und Termine" at bounding box center [791, 305] width 99 height 14
click at [448, 306] on span "Einwilligung Marketing*" at bounding box center [434, 312] width 116 height 14
click at [369, 306] on input "Einwilligung Marketing*" at bounding box center [362, 312] width 14 height 14
checkbox input "false"
click at [444, 302] on span "Details und Termine" at bounding box center [464, 305] width 99 height 14
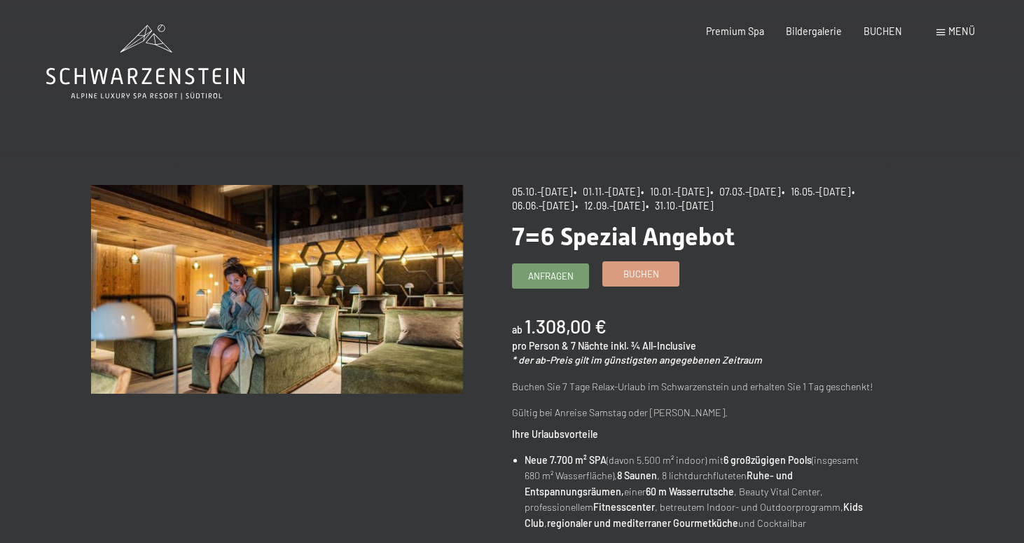
click at [637, 280] on link "Buchen" at bounding box center [641, 273] width 76 height 23
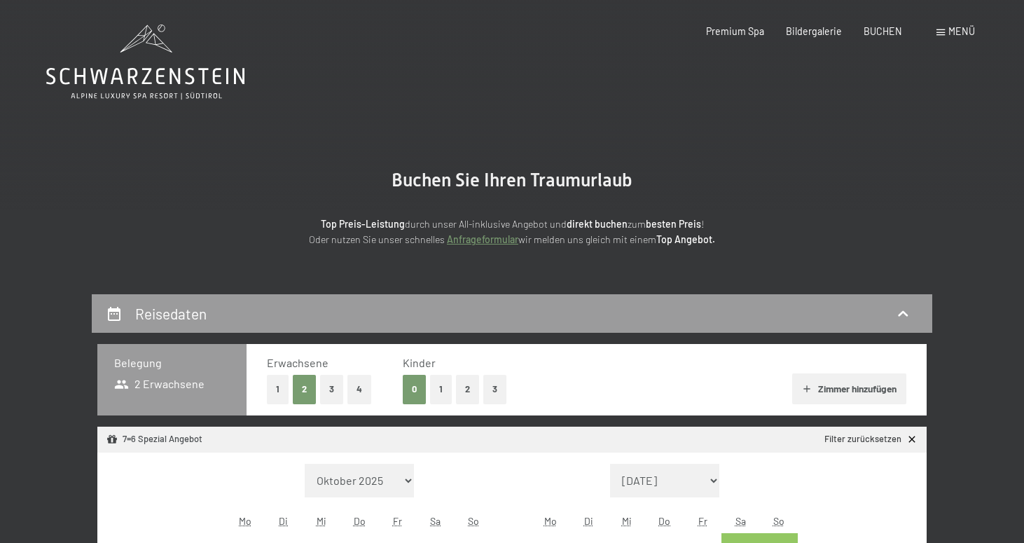
click at [463, 390] on button "2" at bounding box center [467, 389] width 23 height 29
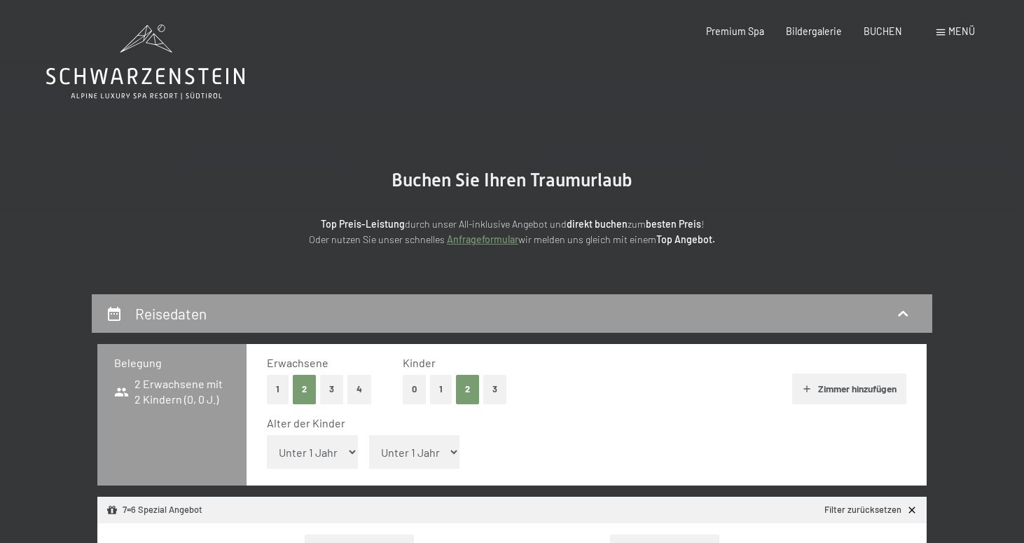
click at [344, 447] on select "Unter 1 Jahr 1 Jahr 2 Jahre 3 Jahre 4 Jahre 5 Jahre 6 Jahre 7 Jahre 8 Jahre 9 J…" at bounding box center [312, 452] width 91 height 34
select select "3"
click at [267, 435] on select "Unter 1 Jahr 1 Jahr 2 Jahre 3 Jahre 4 Jahre 5 Jahre 6 Jahre 7 Jahre 8 Jahre 9 J…" at bounding box center [312, 452] width 91 height 34
click at [446, 455] on select "Unter 1 Jahr 1 Jahr 2 Jahre 3 Jahre 4 Jahre 5 Jahre 6 Jahre 7 Jahre 8 Jahre 9 J…" at bounding box center [414, 452] width 91 height 34
select select "3"
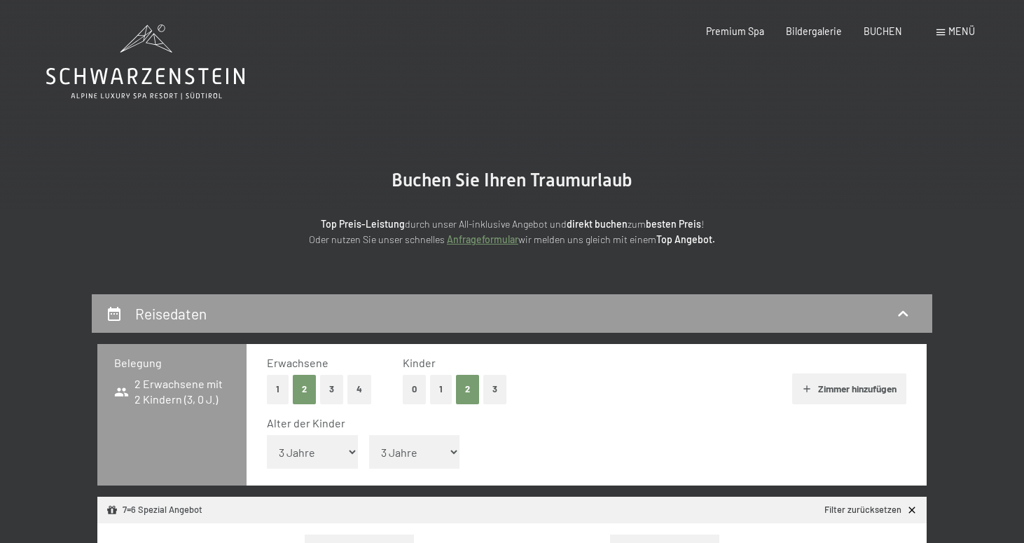
click at [369, 435] on select "Unter 1 Jahr 1 Jahr 2 Jahre 3 Jahre 4 Jahre 5 Jahre 6 Jahre 7 Jahre 8 Jahre 9 J…" at bounding box center [414, 452] width 91 height 34
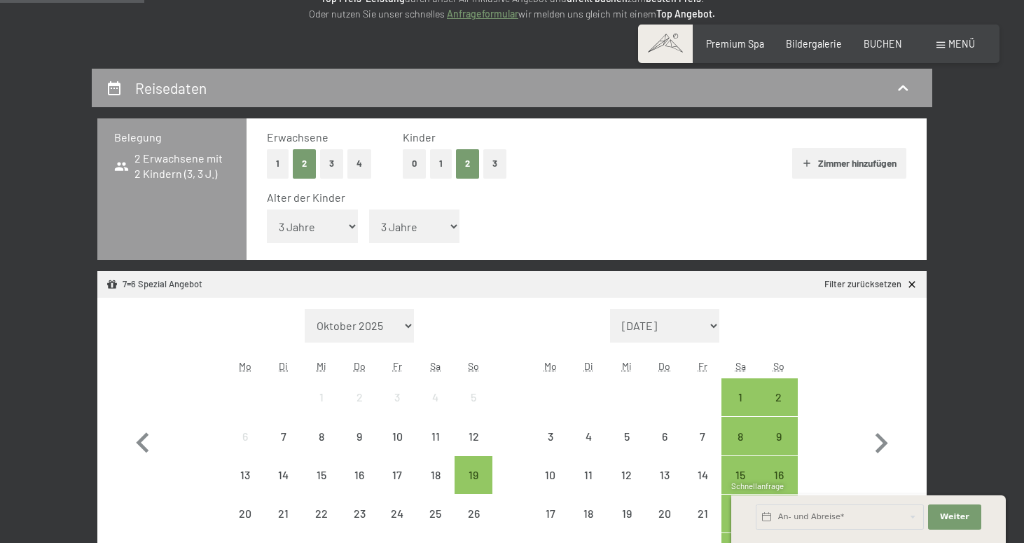
scroll to position [175, 0]
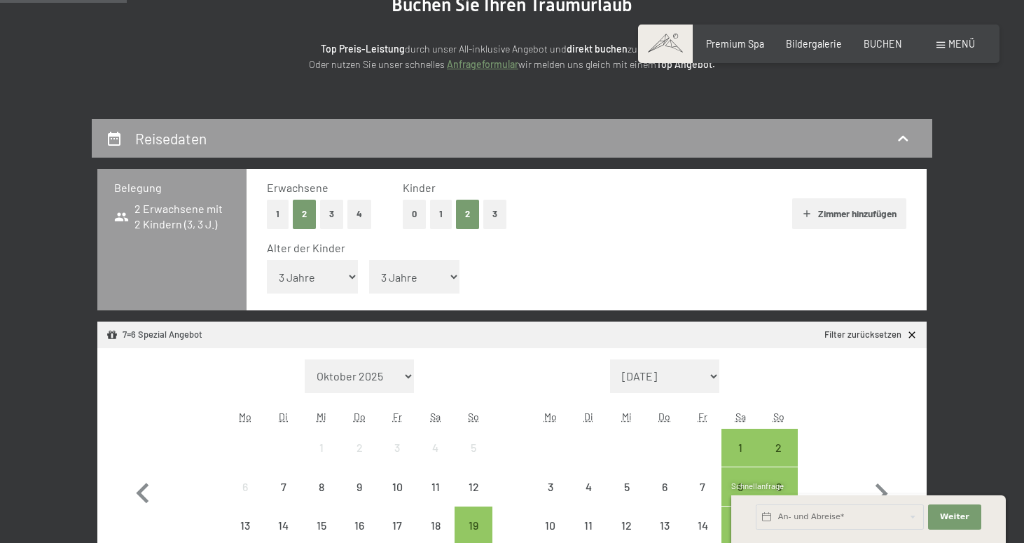
click at [870, 216] on button "Zimmer hinzufügen" at bounding box center [849, 213] width 114 height 31
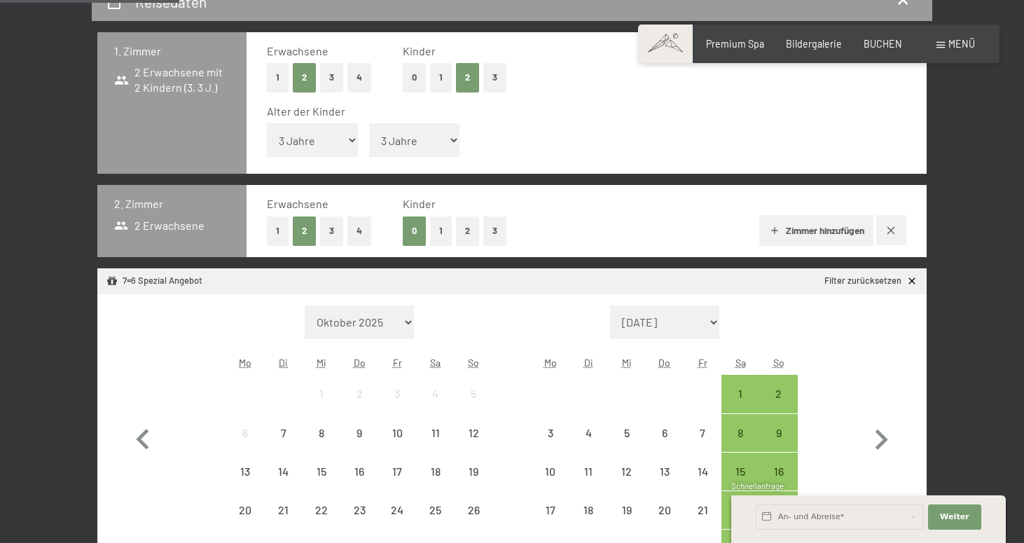
scroll to position [314, 0]
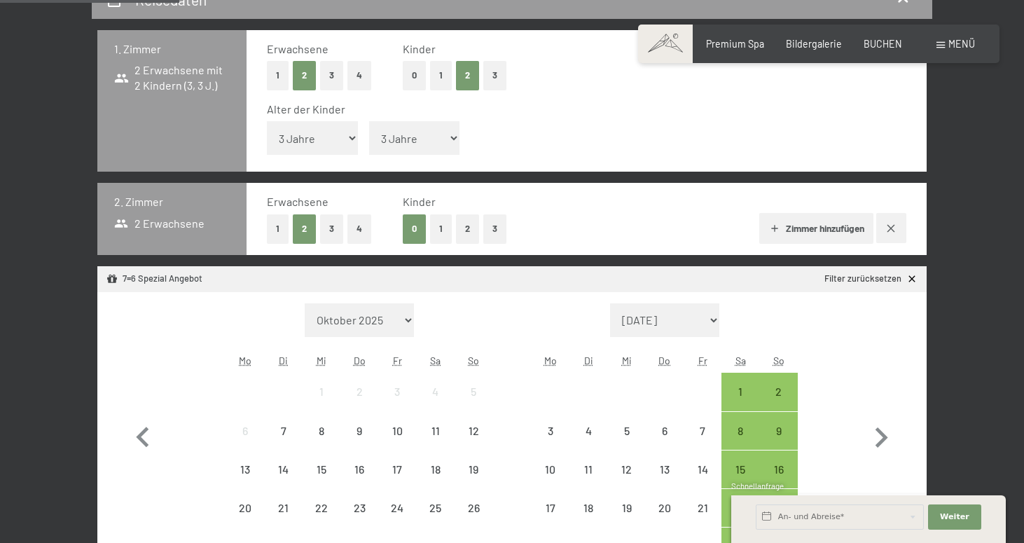
click at [848, 228] on button "Zimmer hinzufügen" at bounding box center [816, 228] width 114 height 31
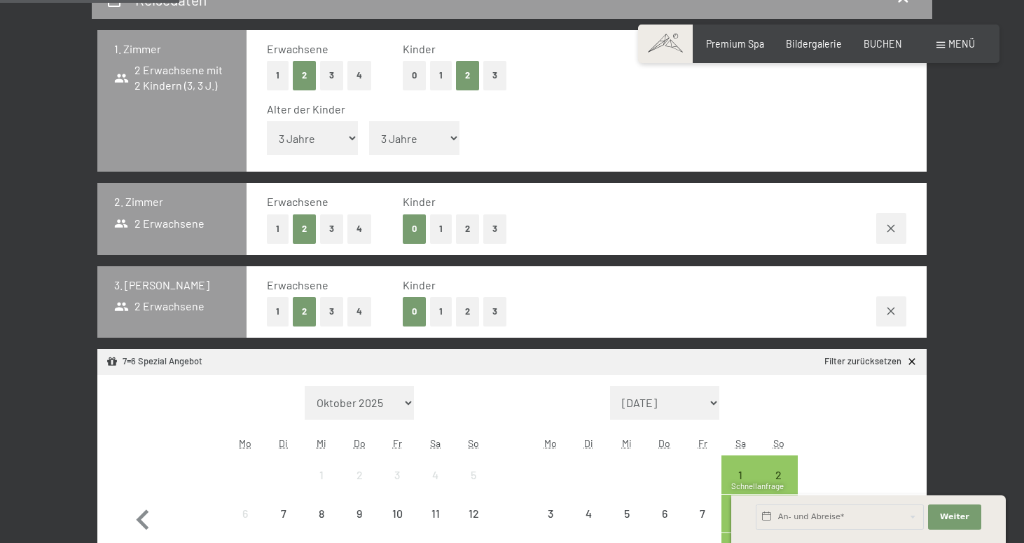
click at [900, 312] on button "button" at bounding box center [891, 311] width 30 height 30
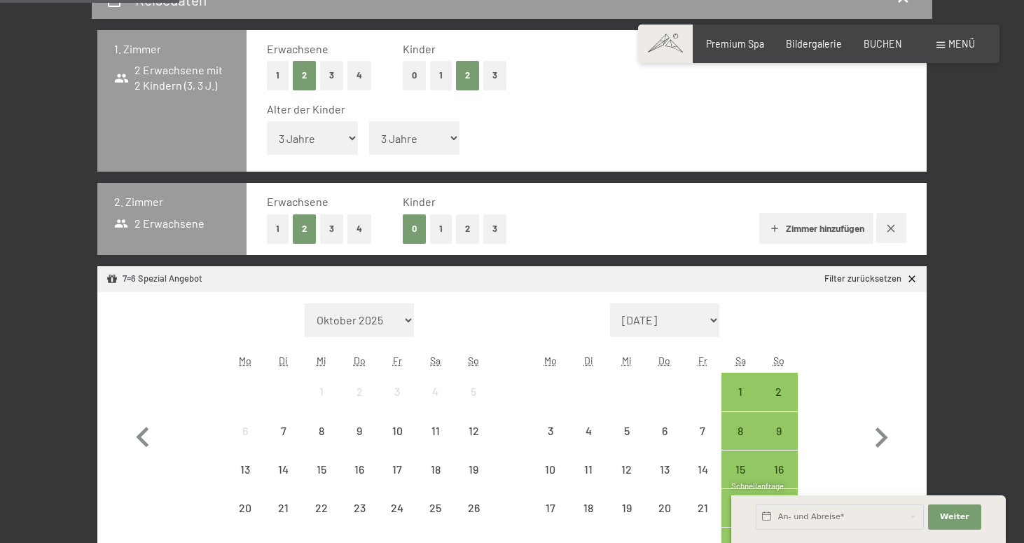
click at [894, 226] on icon "button" at bounding box center [891, 228] width 11 height 11
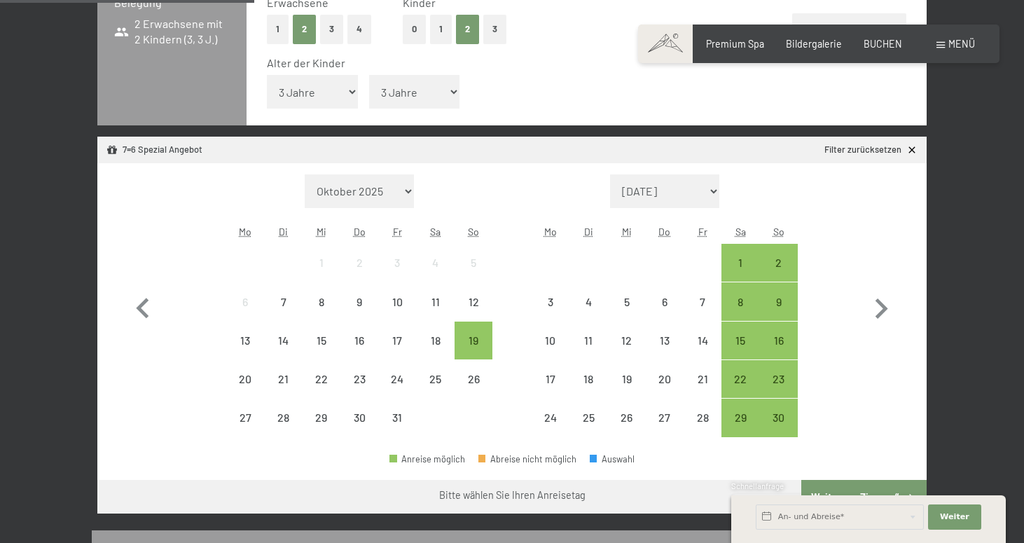
scroll to position [409, 0]
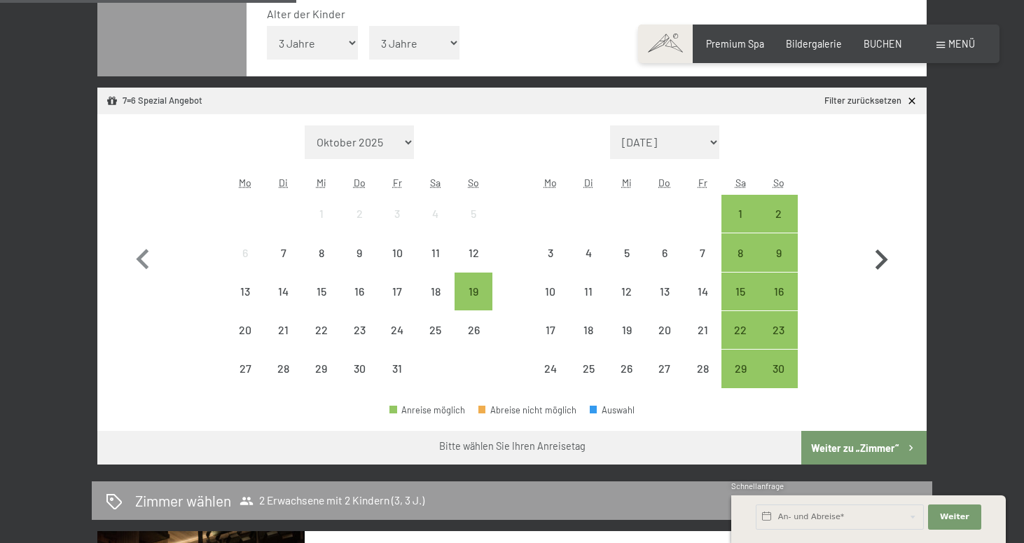
click at [889, 254] on icon "button" at bounding box center [881, 260] width 41 height 41
select select "[DATE]"
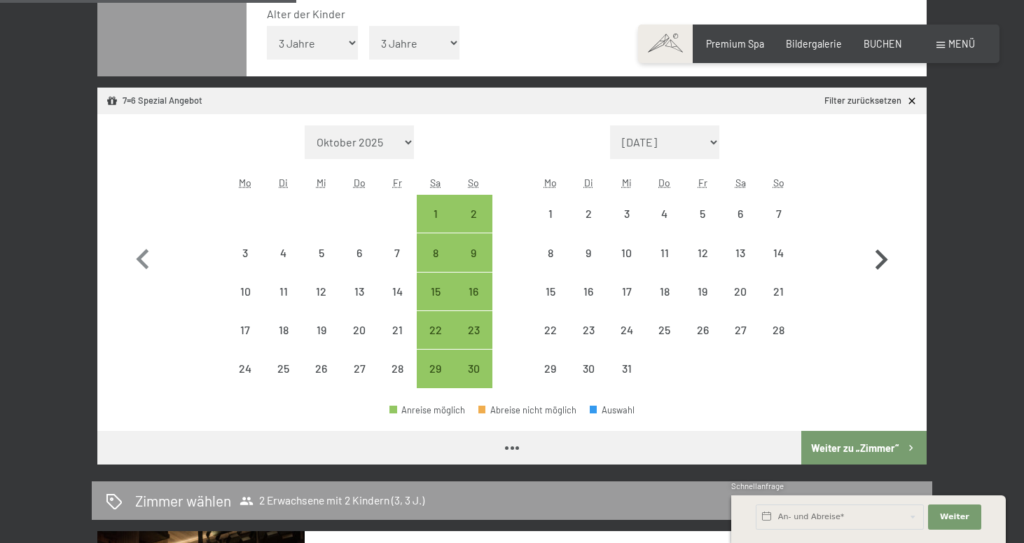
select select "[DATE]"
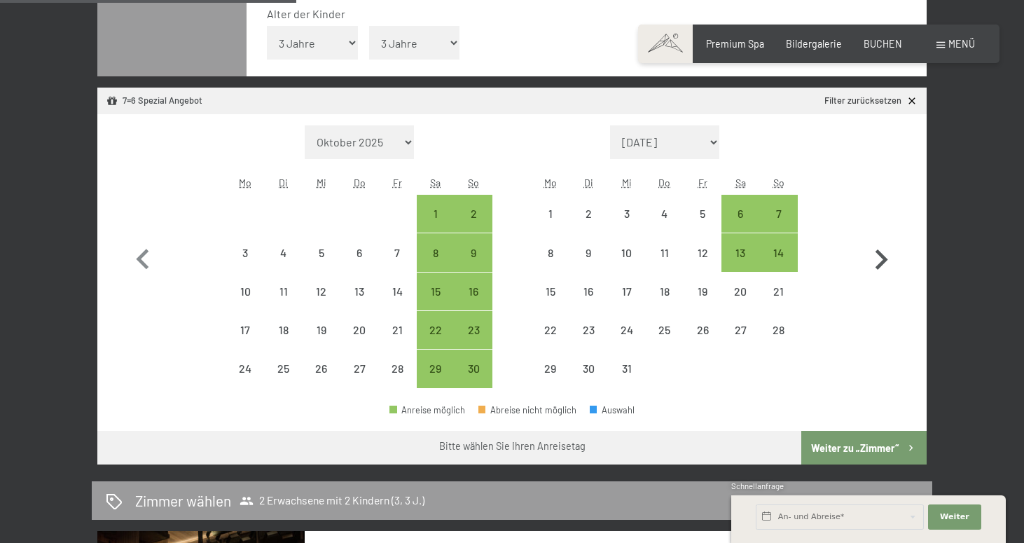
click at [889, 254] on icon "button" at bounding box center [881, 260] width 41 height 41
select select "[DATE]"
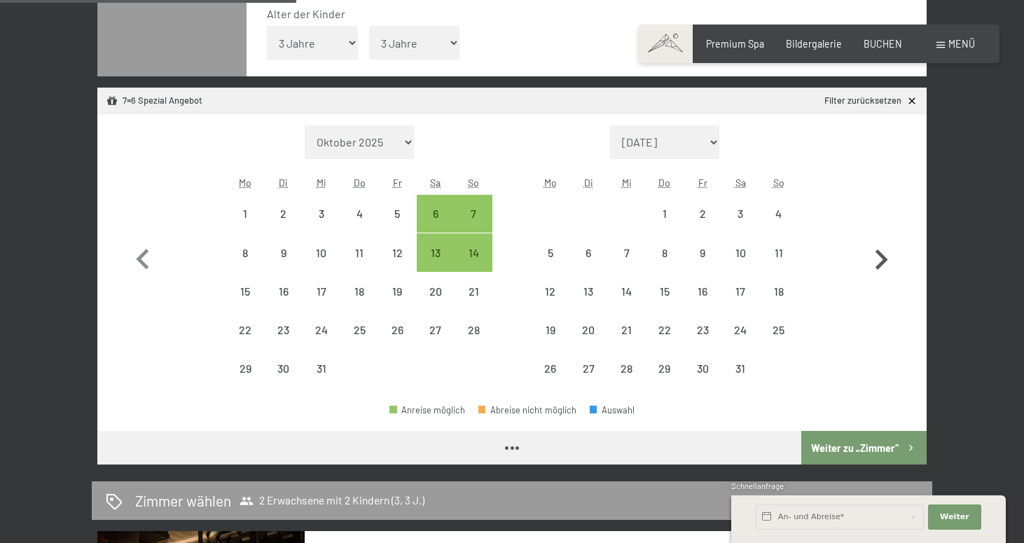
select select "[DATE]"
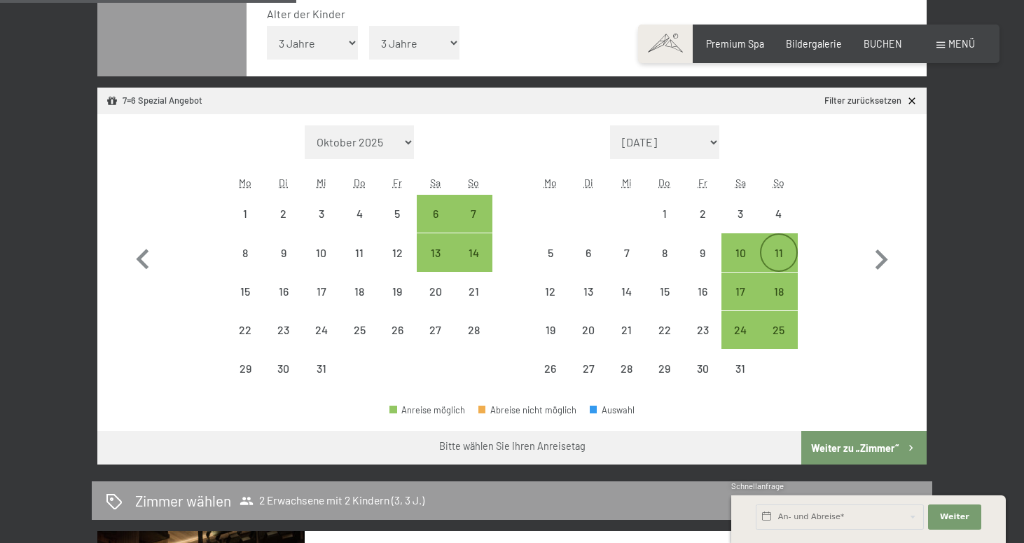
click at [785, 241] on div "11" at bounding box center [779, 252] width 35 height 35
select select "[DATE]"
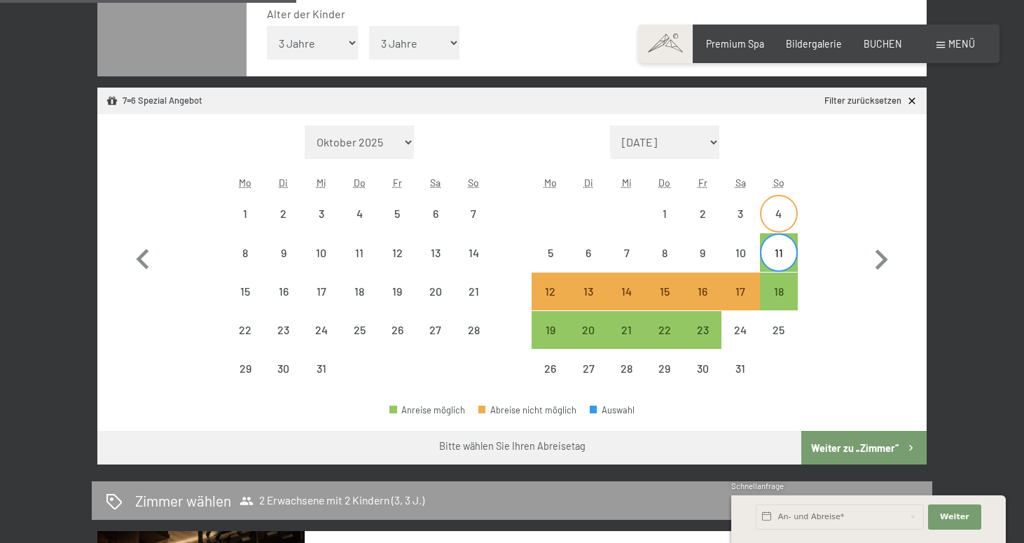
click at [779, 209] on div "4" at bounding box center [779, 225] width 35 height 35
select select "[DATE]"
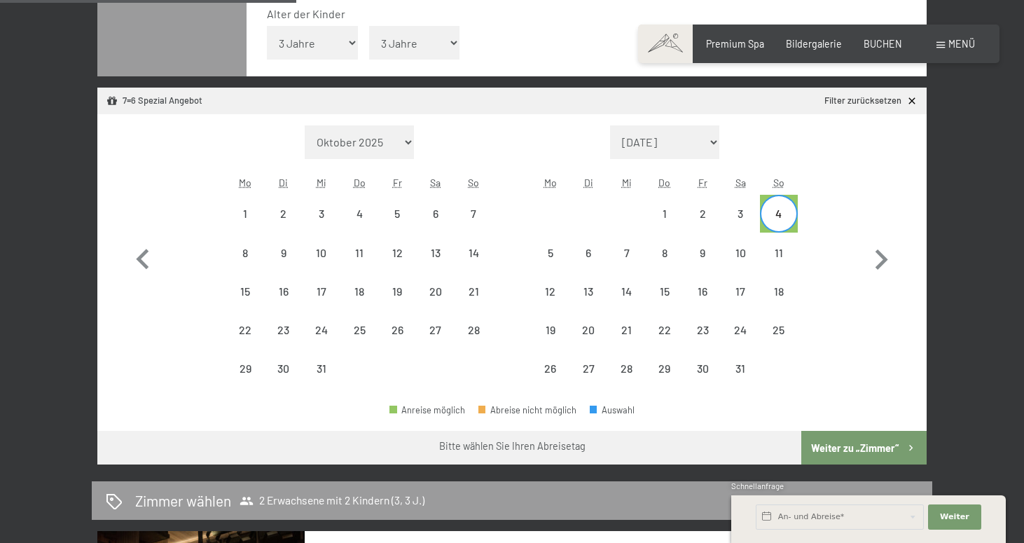
click at [783, 218] on div "4" at bounding box center [779, 225] width 35 height 35
select select "[DATE]"
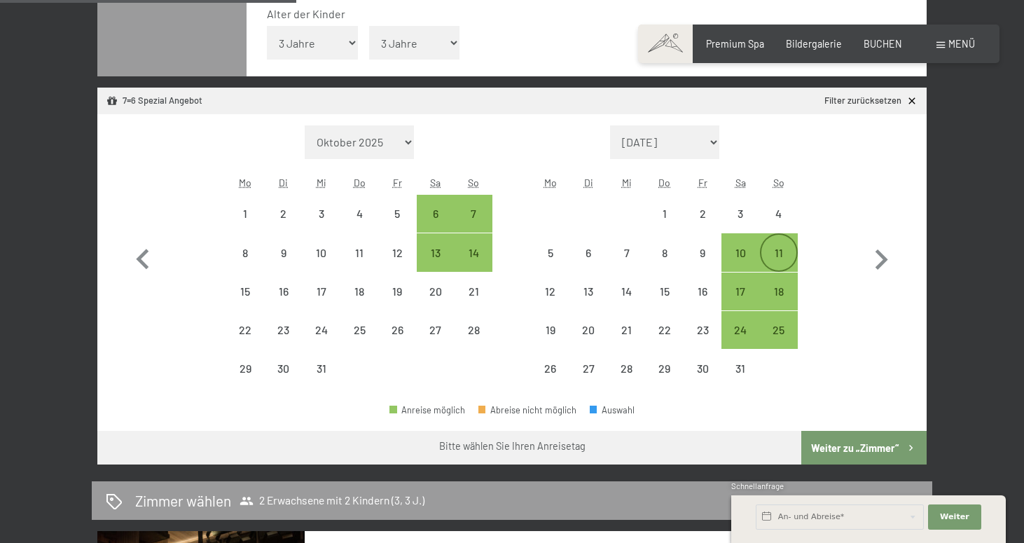
click at [783, 249] on div "11" at bounding box center [779, 264] width 35 height 35
select select "[DATE]"
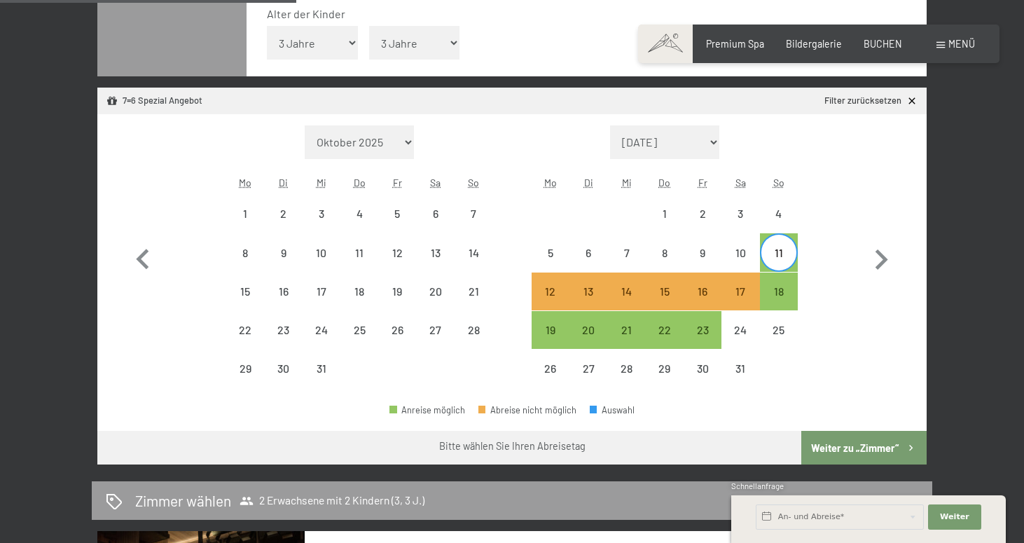
click at [865, 441] on button "Weiter zu „Zimmer“" at bounding box center [863, 448] width 125 height 34
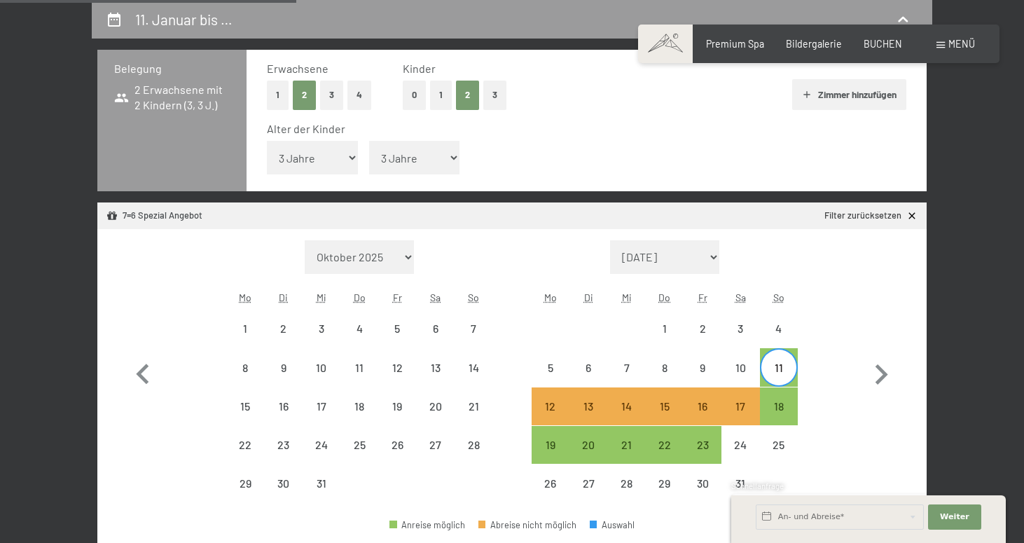
select select "[DATE]"
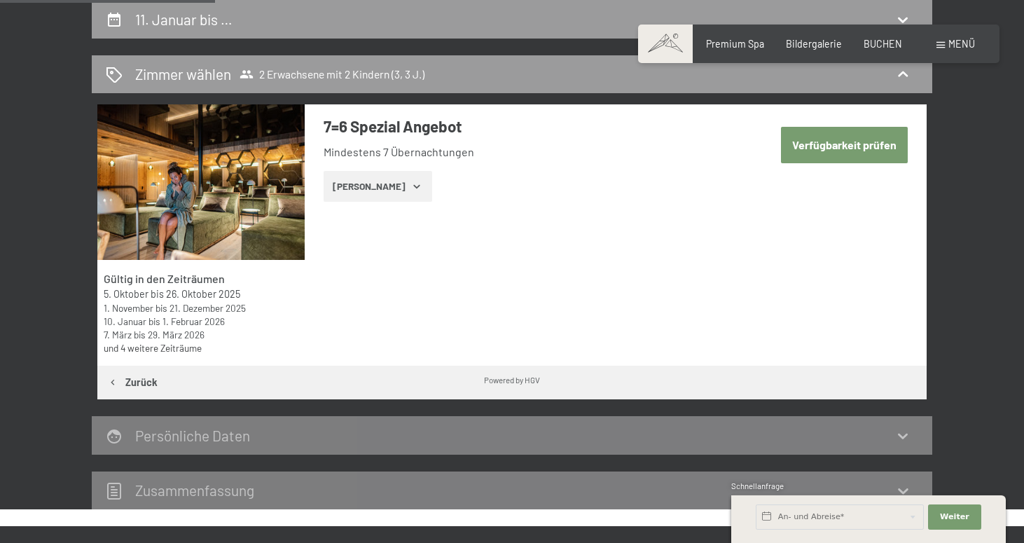
click at [392, 184] on button "[PERSON_NAME]" at bounding box center [378, 186] width 109 height 31
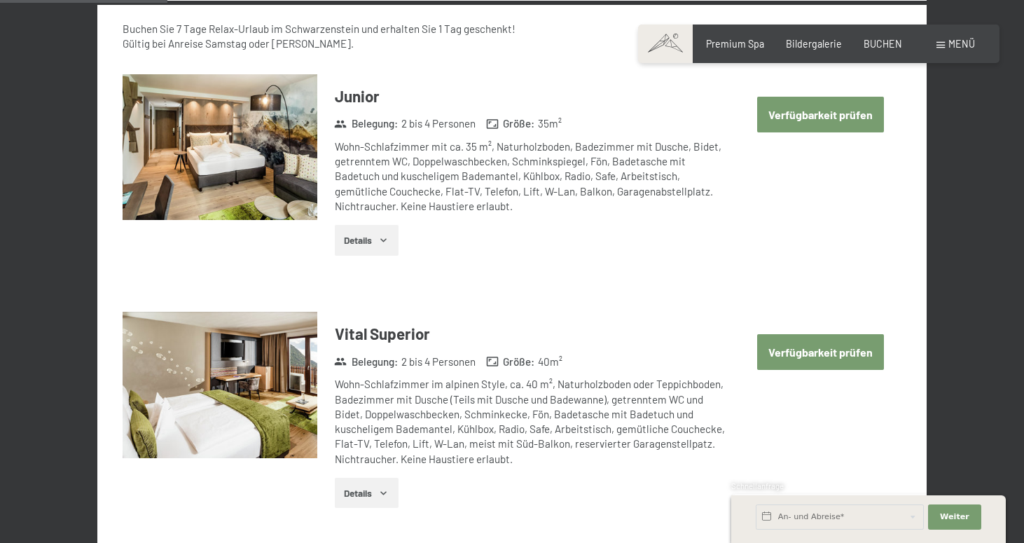
scroll to position [556, 0]
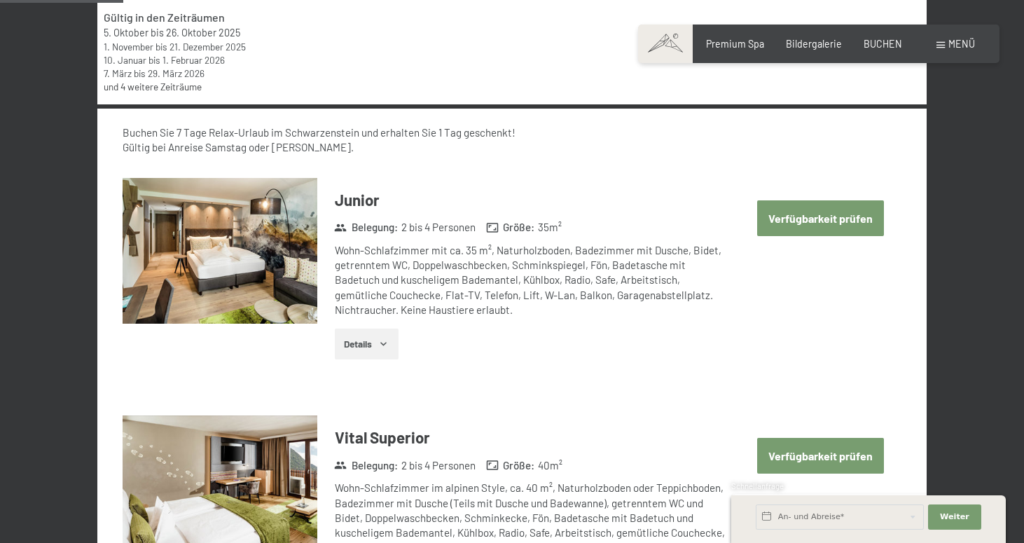
click at [821, 211] on button "Verfügbarkeit prüfen" at bounding box center [820, 218] width 127 height 36
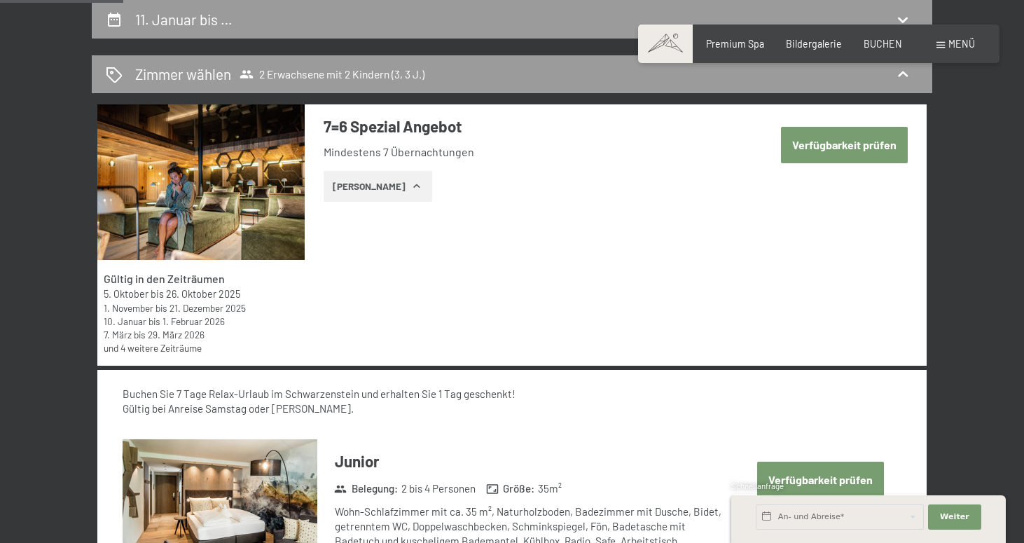
select select "3"
select select "[DATE]"
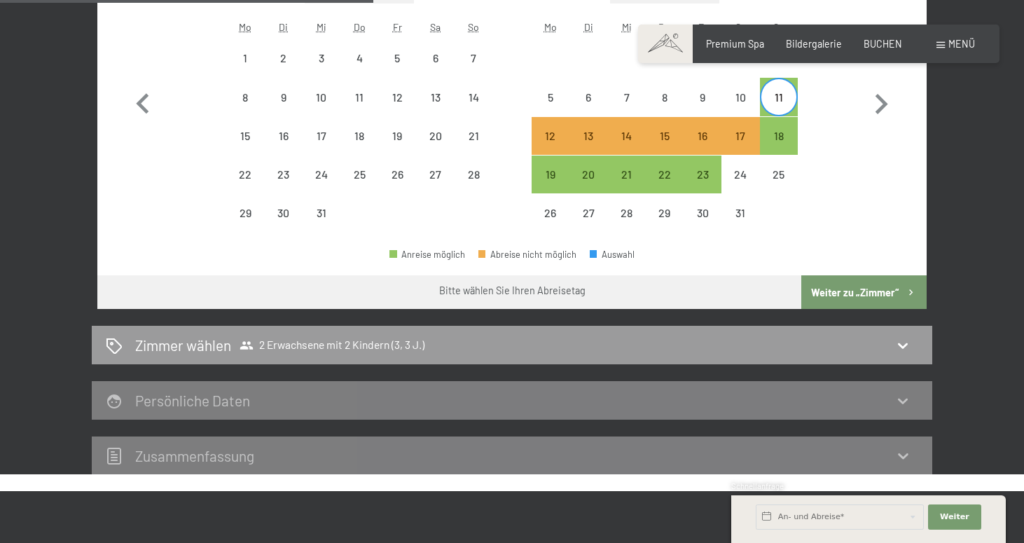
scroll to position [515, 0]
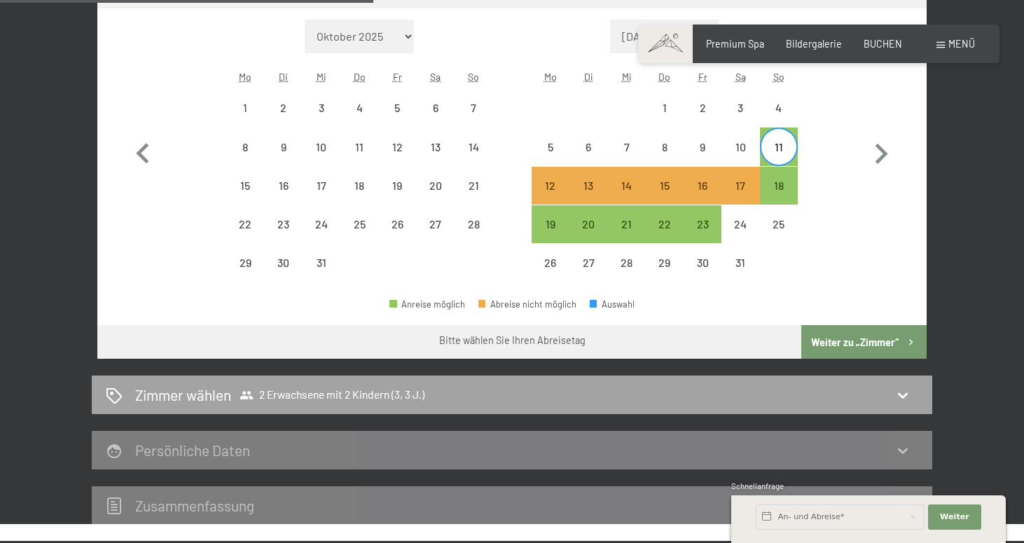
click at [740, 394] on div "[PERSON_NAME] [PERSON_NAME] 2 Erwachsene mit 2 Kindern (3, 3 J.)" at bounding box center [512, 395] width 813 height 20
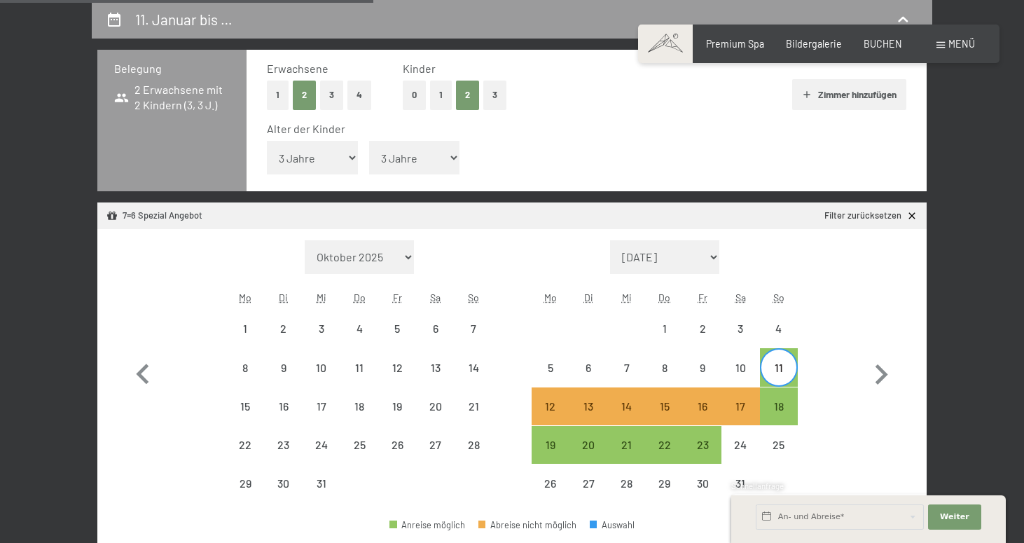
select select "[DATE]"
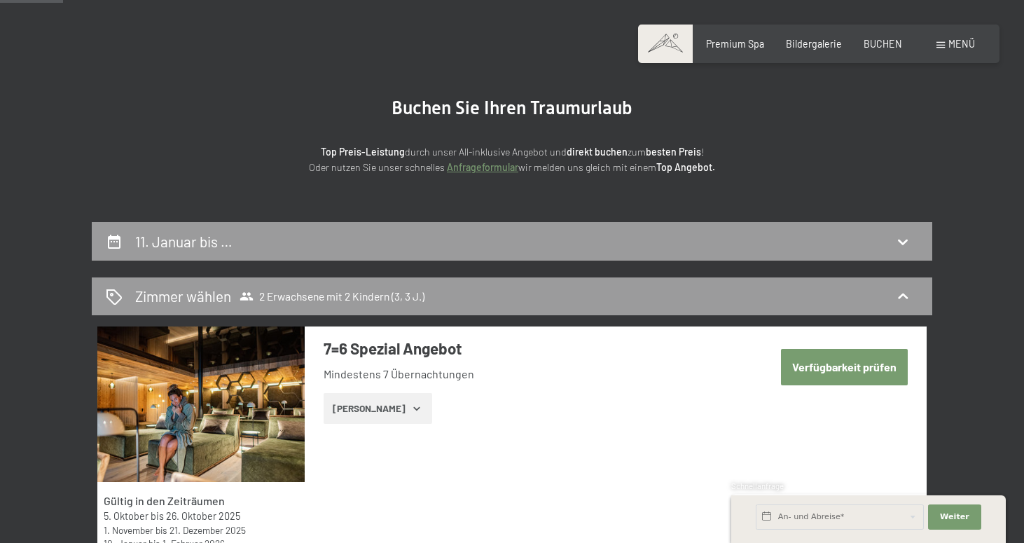
scroll to position [0, 0]
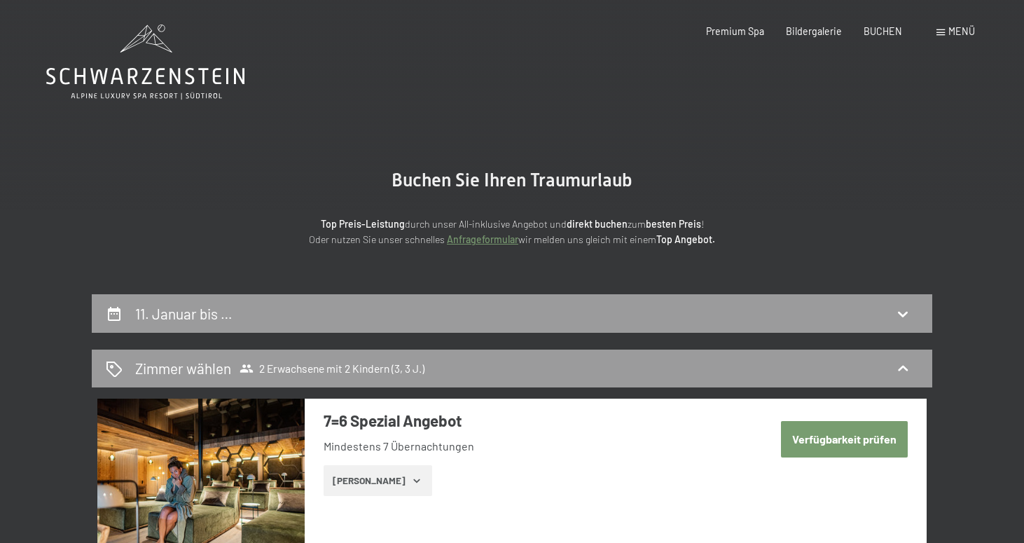
click at [850, 438] on button "Verfügbarkeit prüfen" at bounding box center [844, 439] width 127 height 36
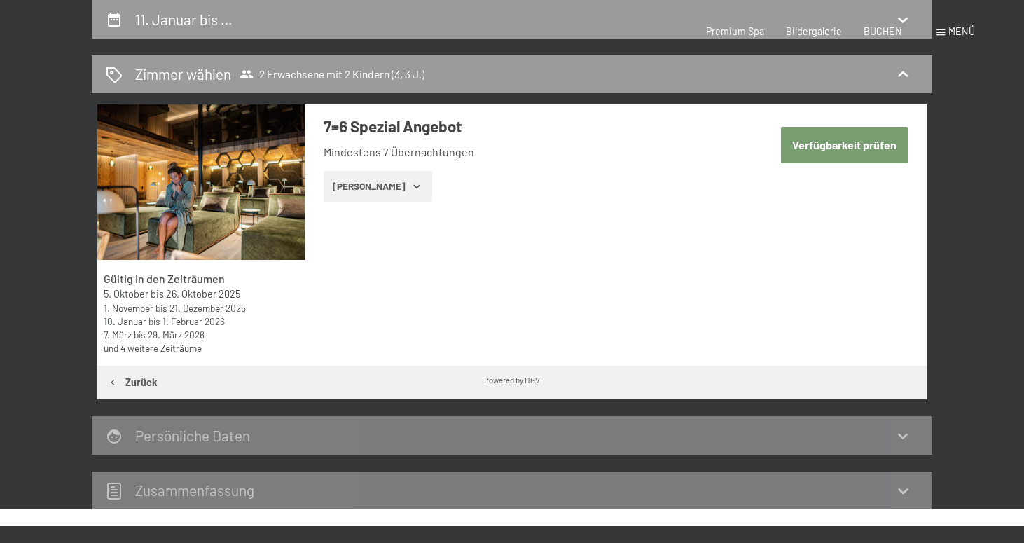
select select "3"
select select "[DATE]"
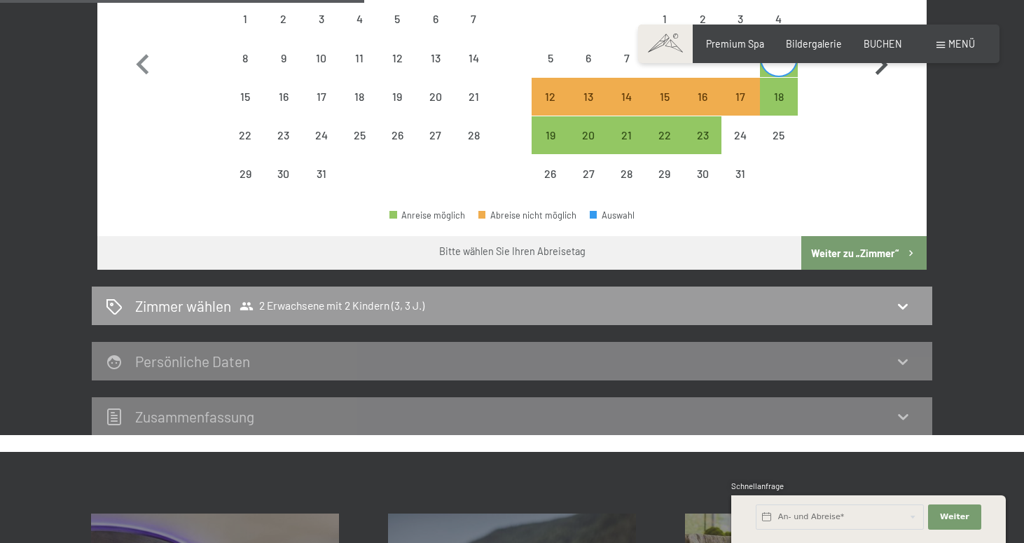
scroll to position [614, 0]
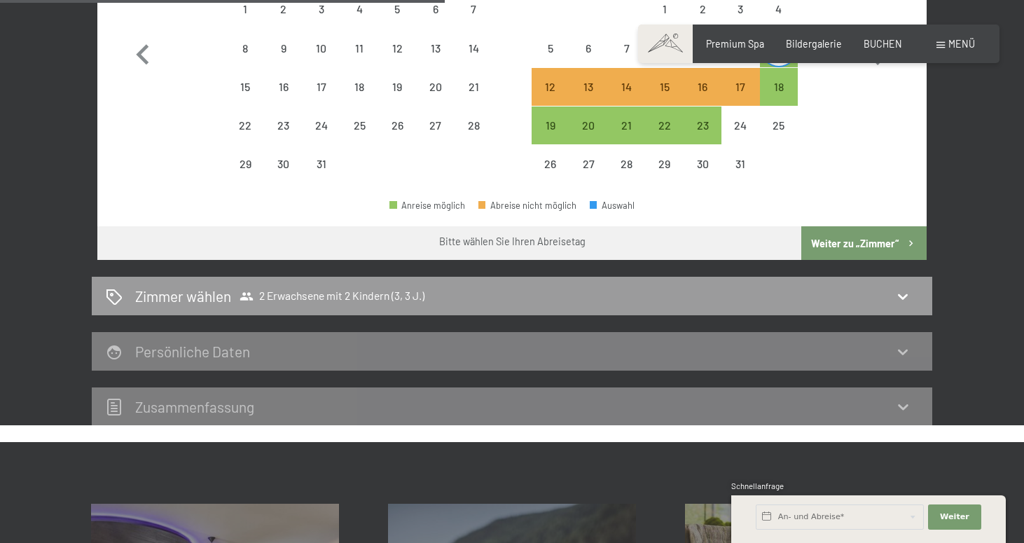
click at [859, 238] on button "Weiter zu „Zimmer“" at bounding box center [863, 243] width 125 height 34
select select "[DATE]"
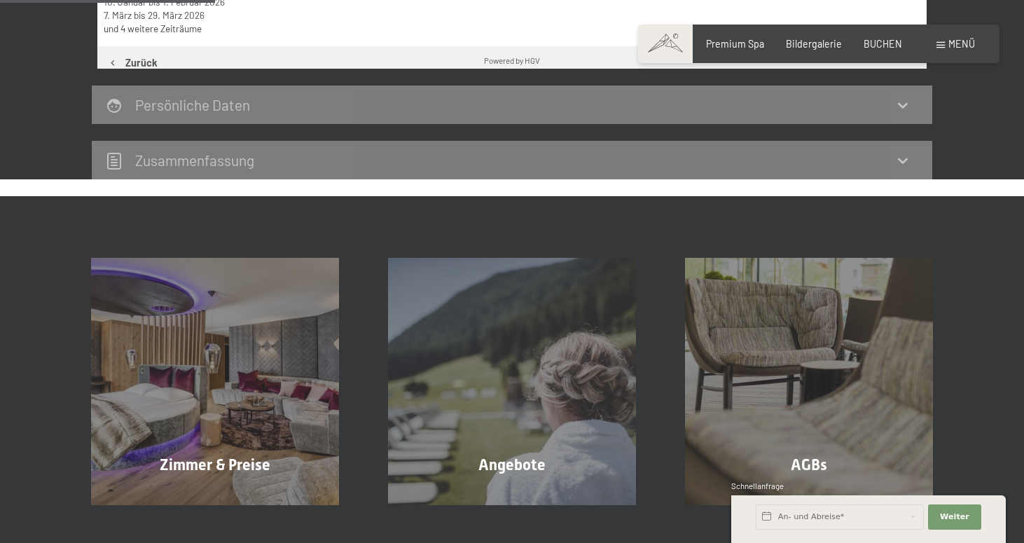
scroll to position [294, 0]
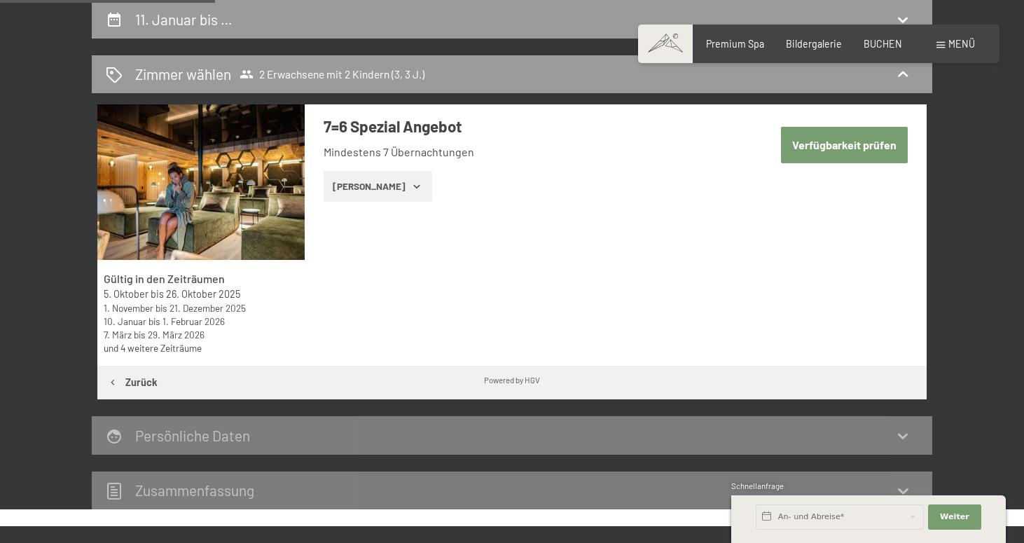
click at [411, 183] on icon "button" at bounding box center [416, 186] width 11 height 11
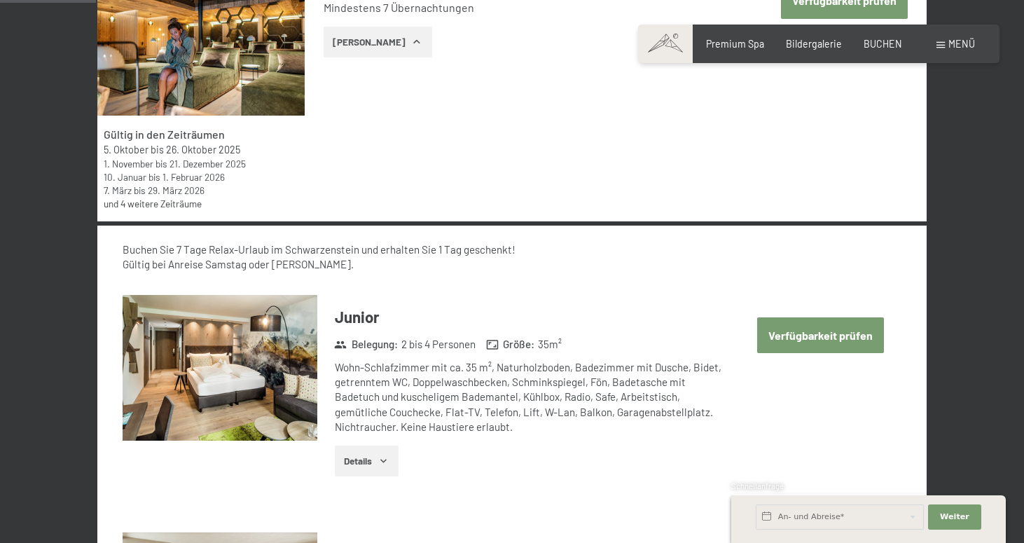
scroll to position [504, 0]
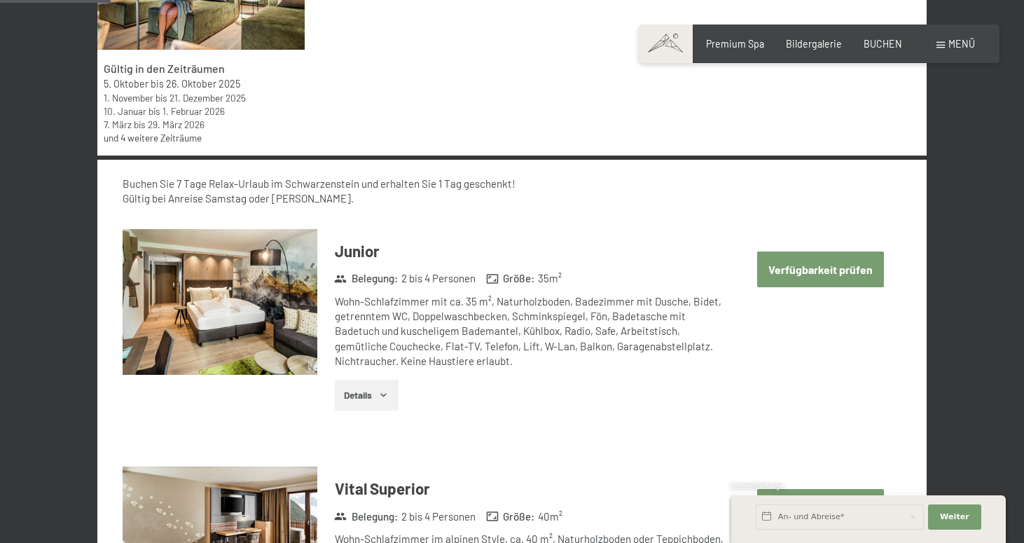
click at [379, 395] on icon "button" at bounding box center [383, 395] width 11 height 11
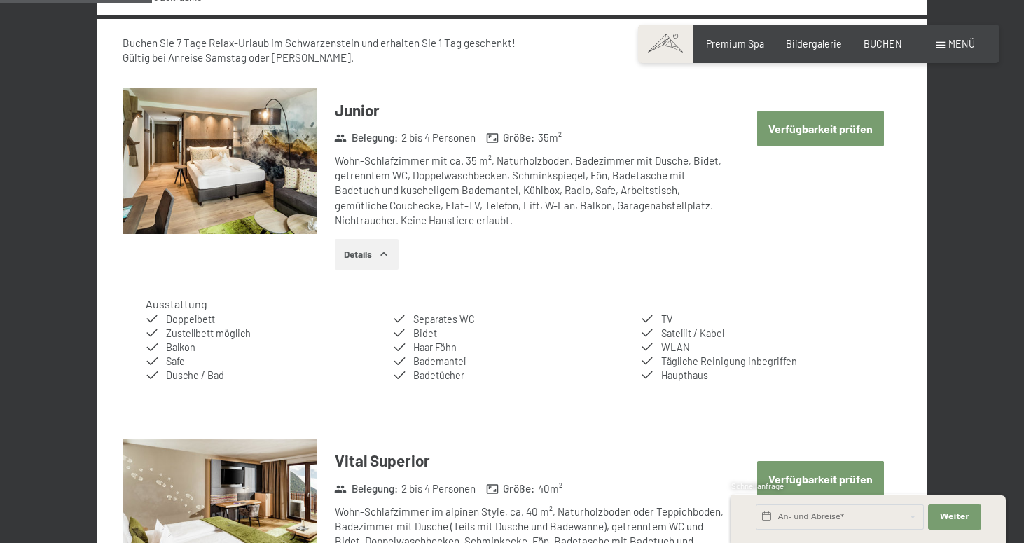
scroll to position [586, 0]
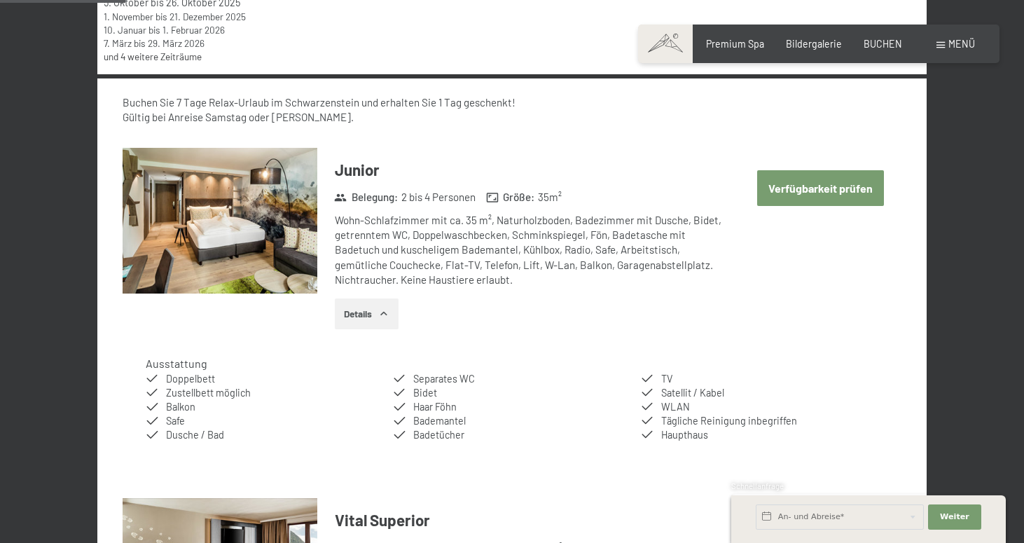
click at [827, 194] on button "Verfügbarkeit prüfen" at bounding box center [820, 188] width 127 height 36
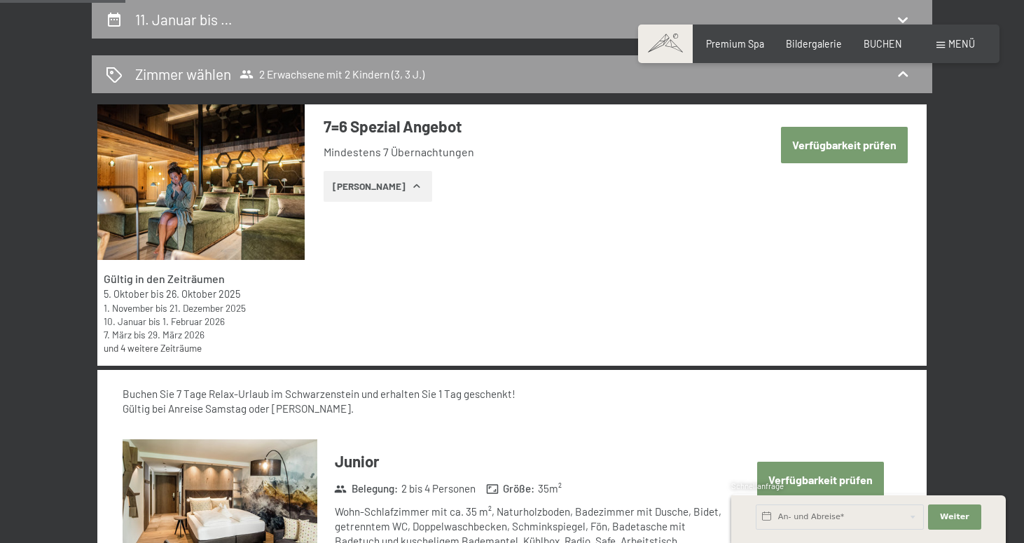
select select "3"
select select "[DATE]"
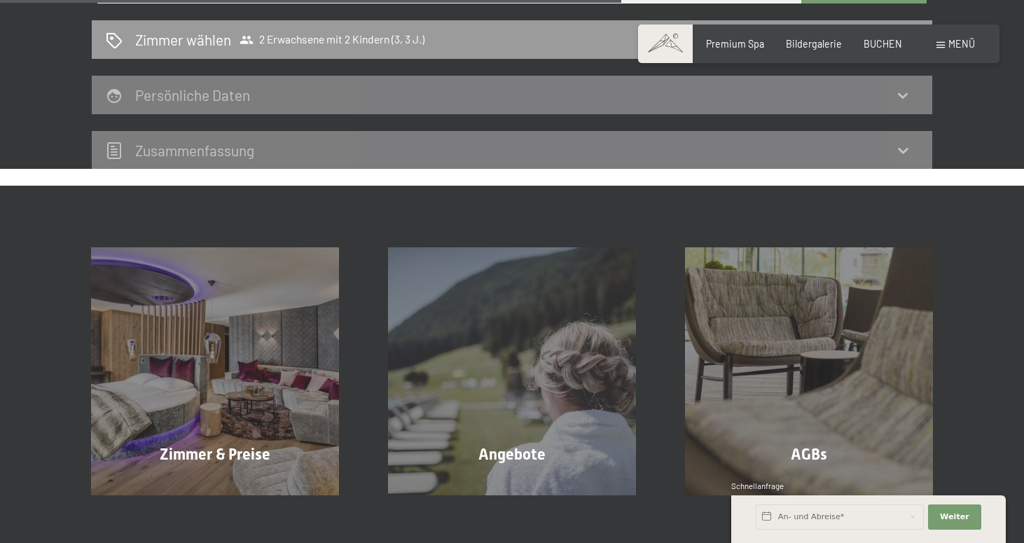
scroll to position [876, 0]
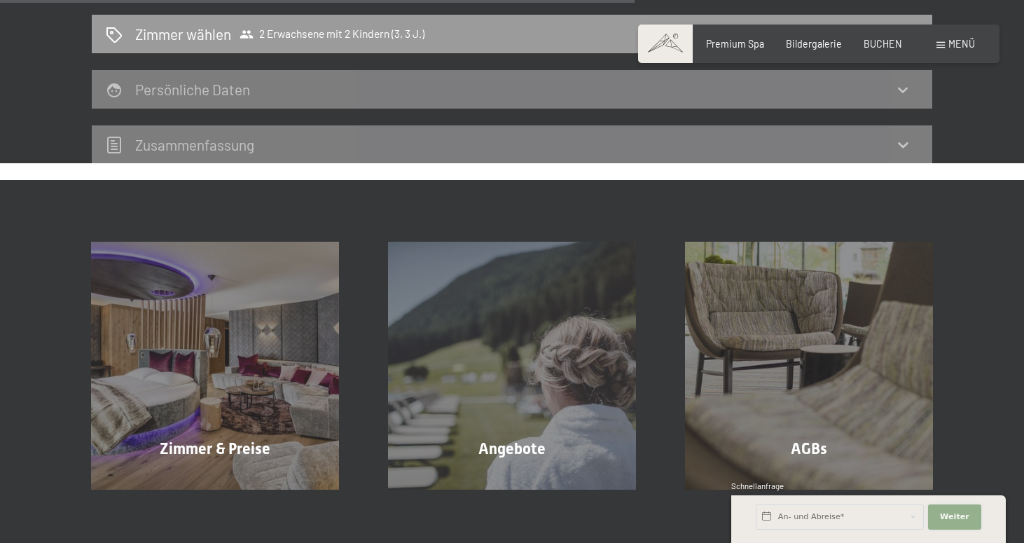
click at [958, 517] on span "Weiter" at bounding box center [954, 516] width 29 height 11
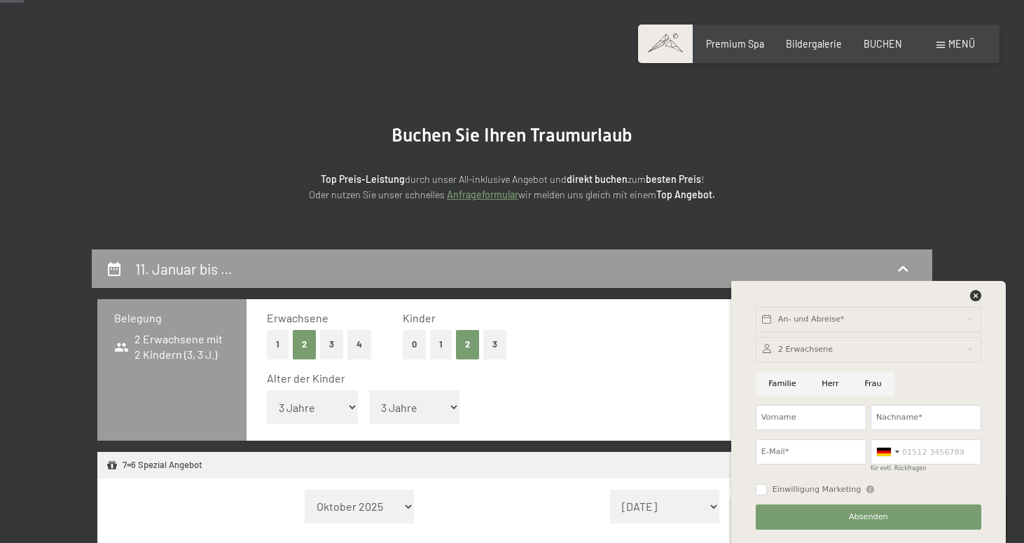
scroll to position [0, 0]
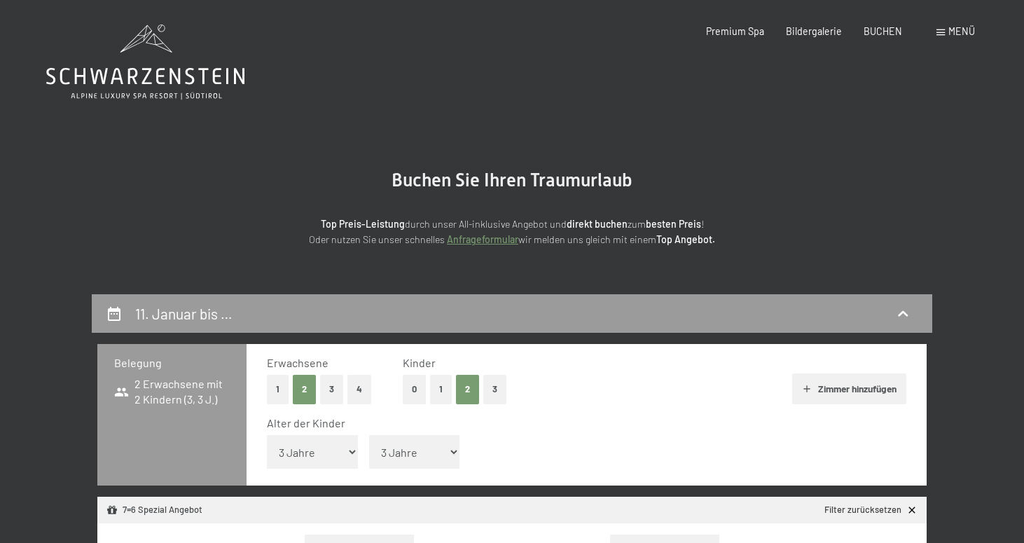
click at [840, 170] on div "Buchen Sie Ihren Traumurlaub Top Preis-Leistung durch unser All-inklusive Angeb…" at bounding box center [512, 209] width 709 height 78
